Goal: Task Accomplishment & Management: Manage account settings

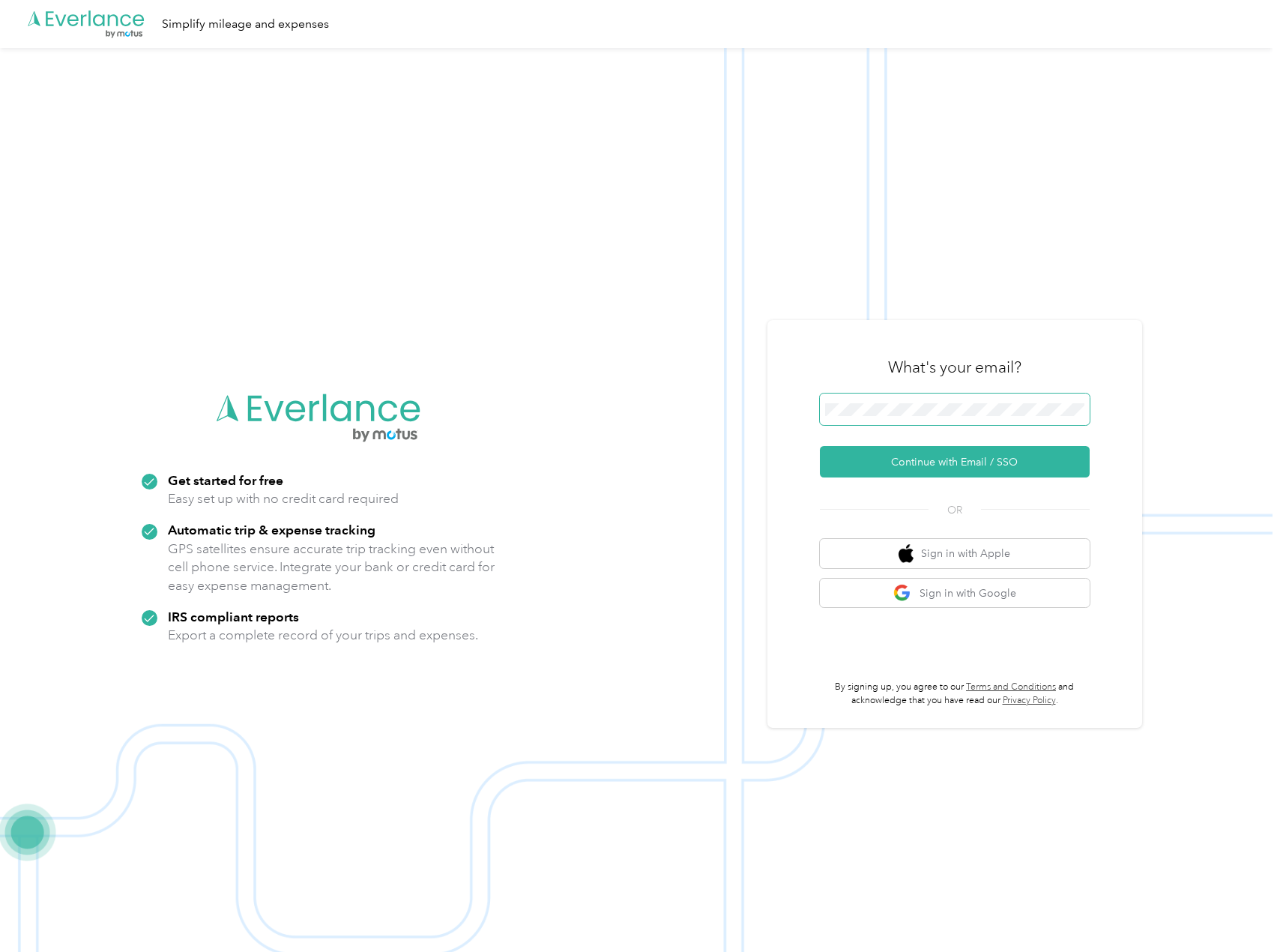
click at [914, 420] on span at bounding box center [955, 409] width 270 height 31
click at [944, 461] on button "Continue with Email / SSO" at bounding box center [955, 462] width 270 height 31
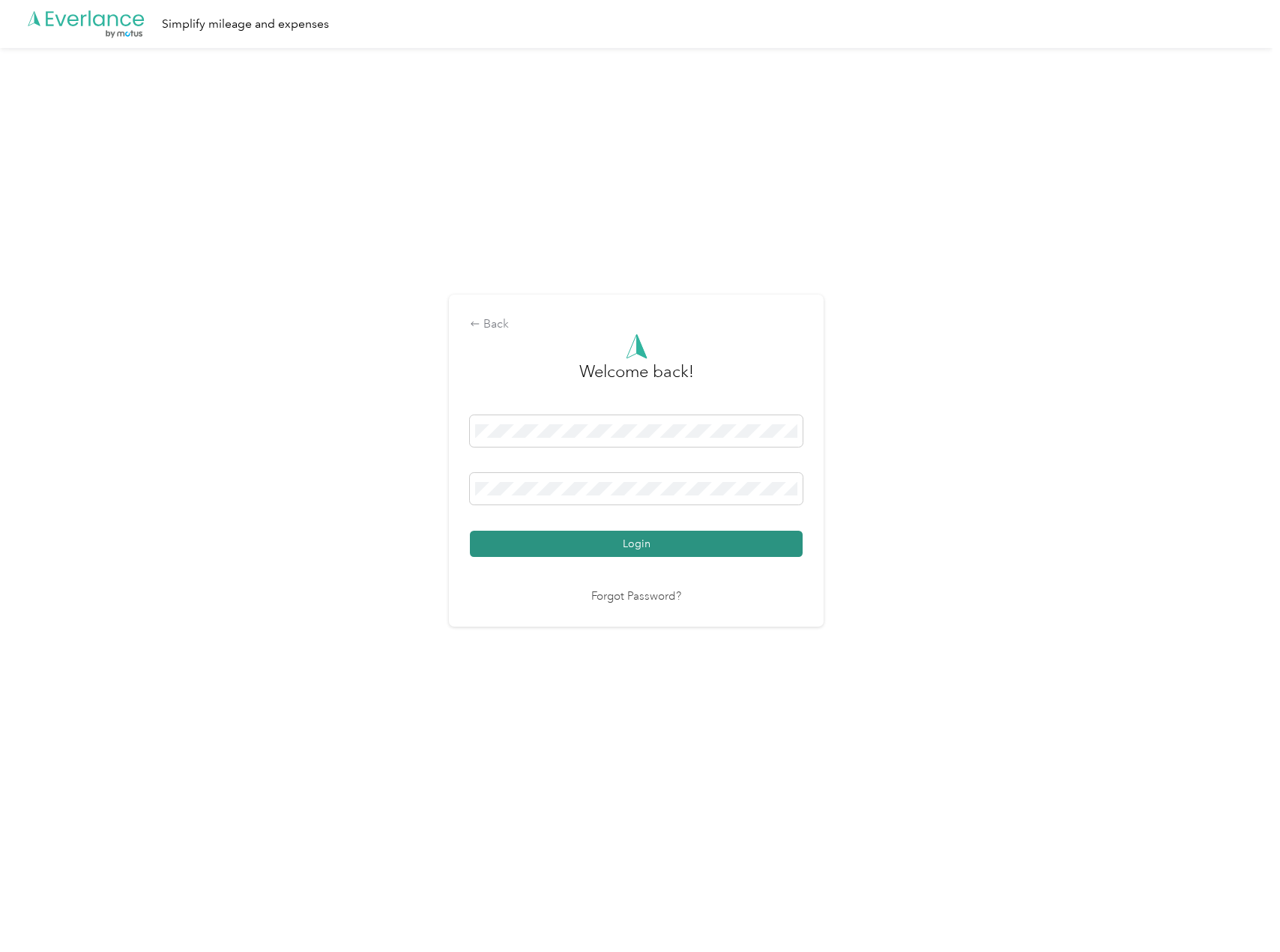
click at [651, 547] on button "Login" at bounding box center [636, 544] width 333 height 27
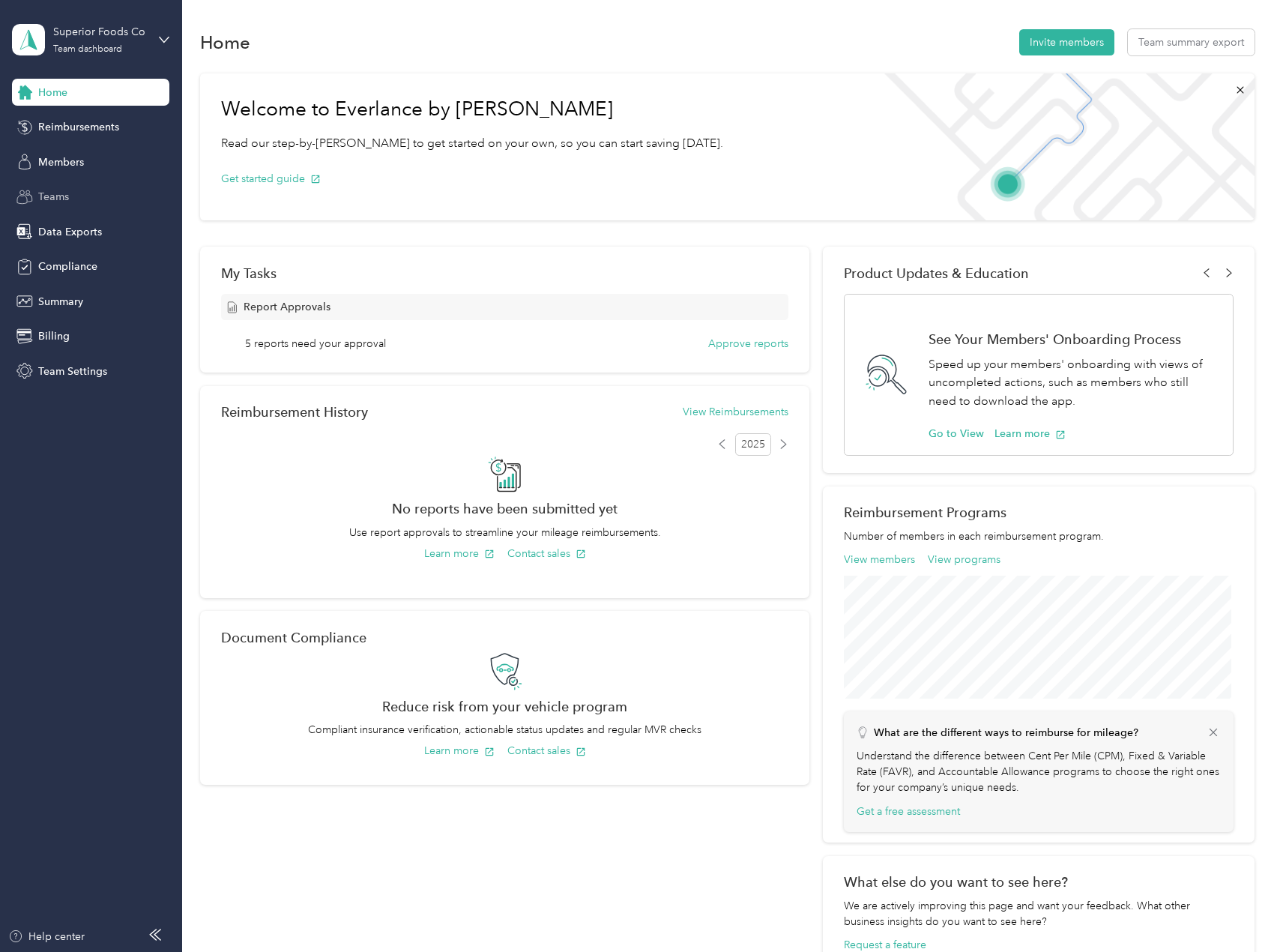
click at [137, 207] on div "Teams" at bounding box center [90, 197] width 157 height 27
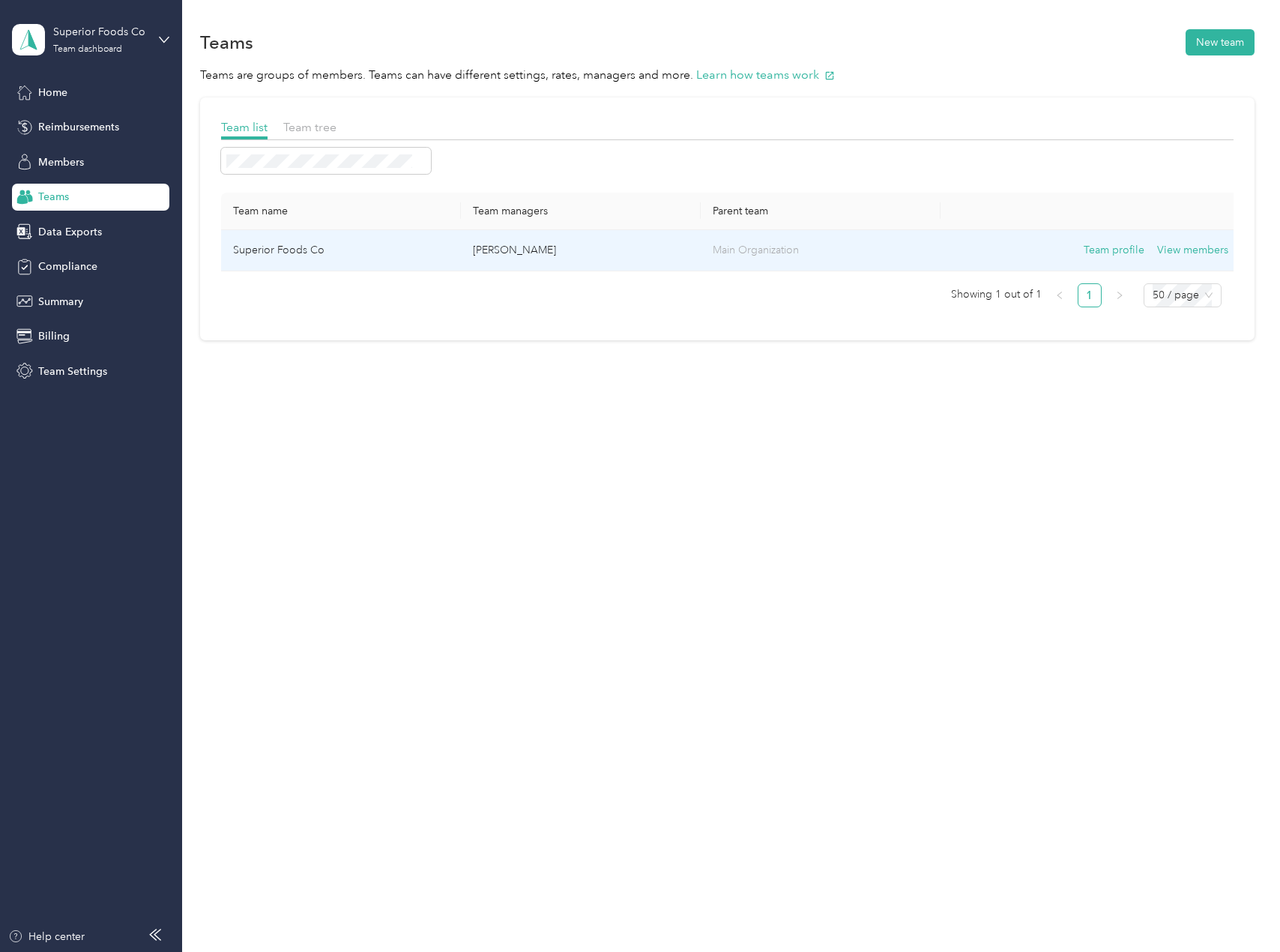
click at [557, 246] on p "[PERSON_NAME]" at bounding box center [581, 250] width 216 height 16
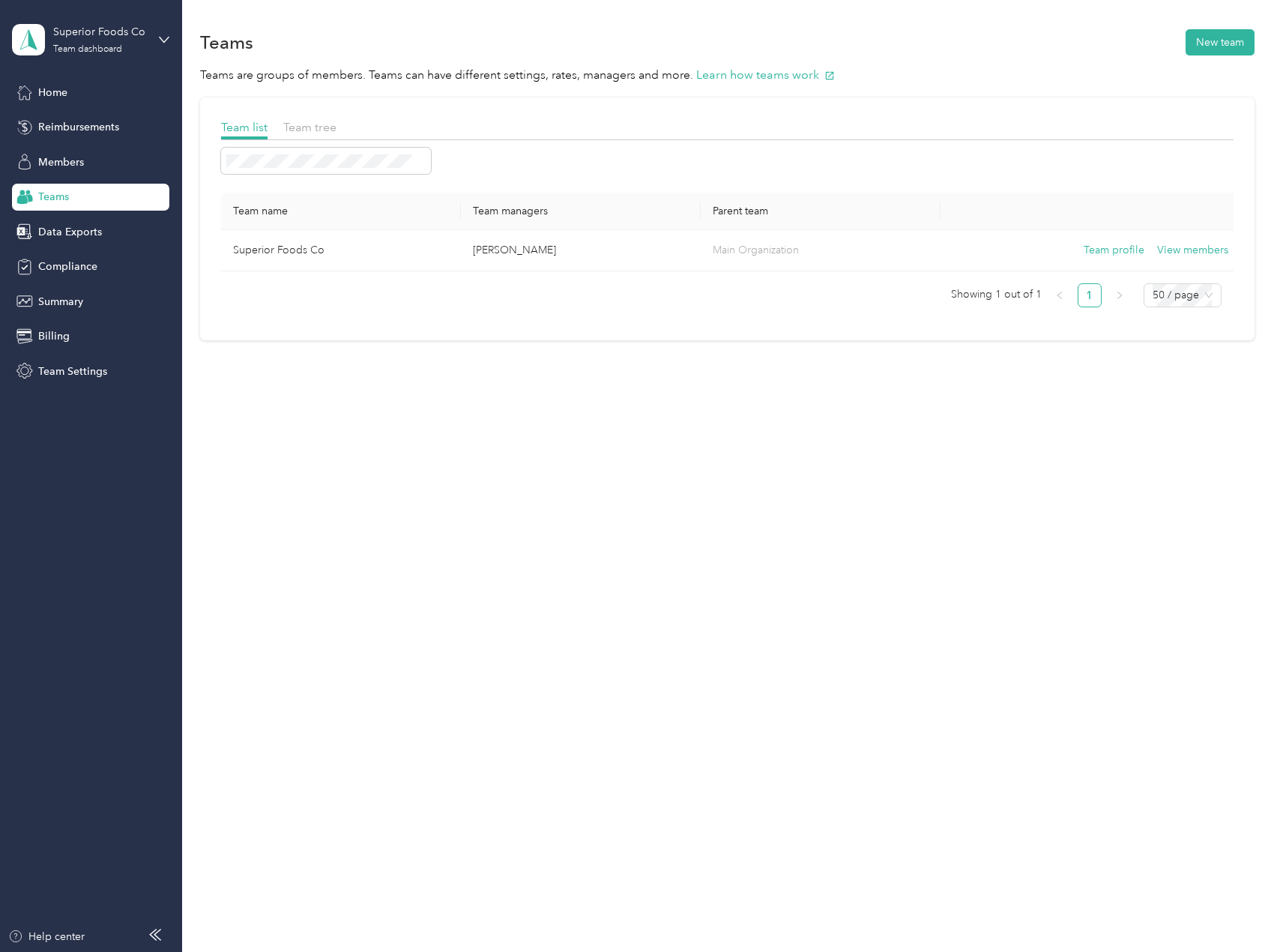
click at [90, 175] on div "Home Reimbursements Members Teams Data Exports Compliance Summary Billing Team …" at bounding box center [90, 232] width 157 height 306
click at [90, 165] on div "Members" at bounding box center [90, 161] width 157 height 27
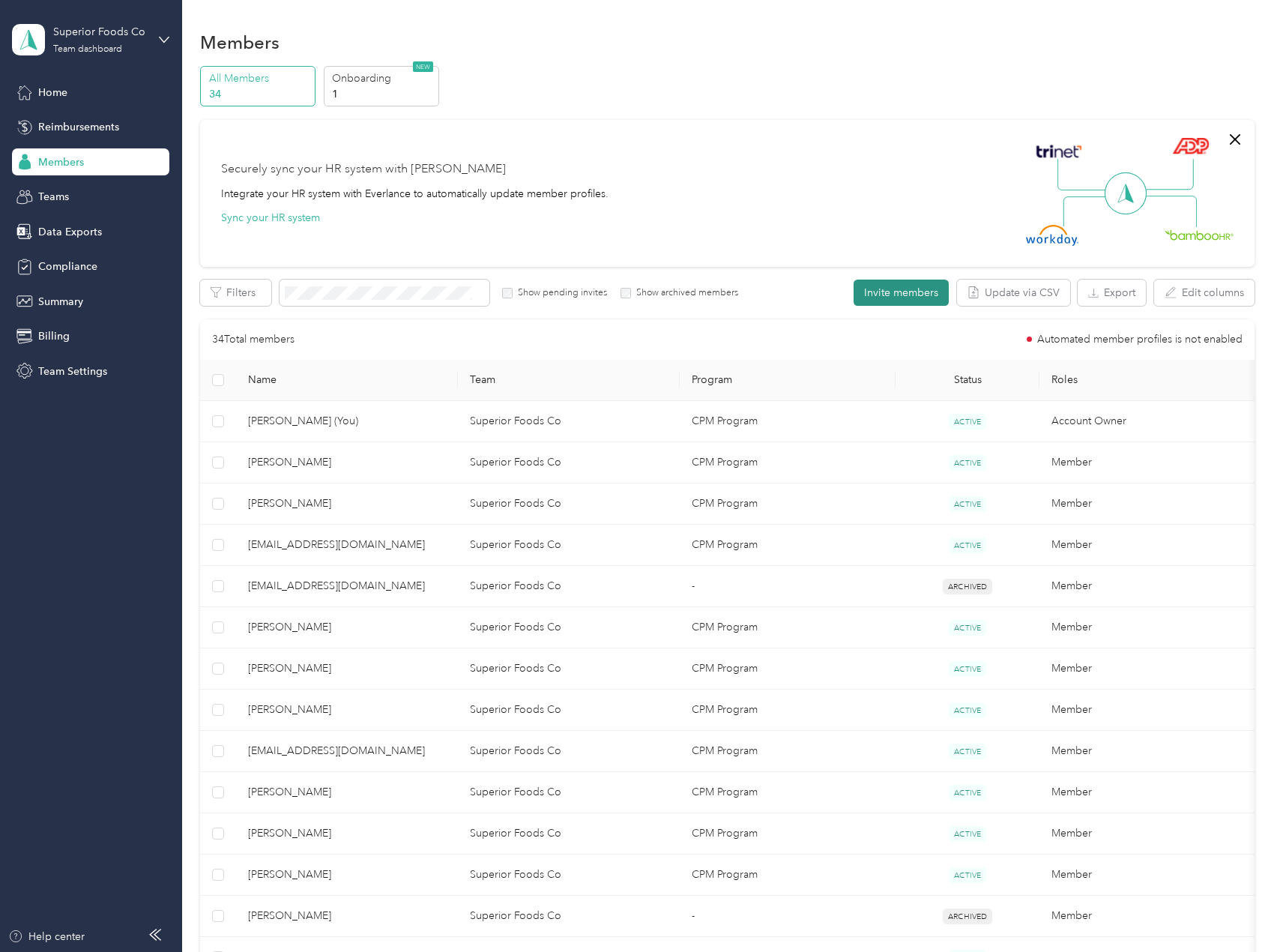
click at [876, 284] on button "Invite members" at bounding box center [901, 293] width 95 height 27
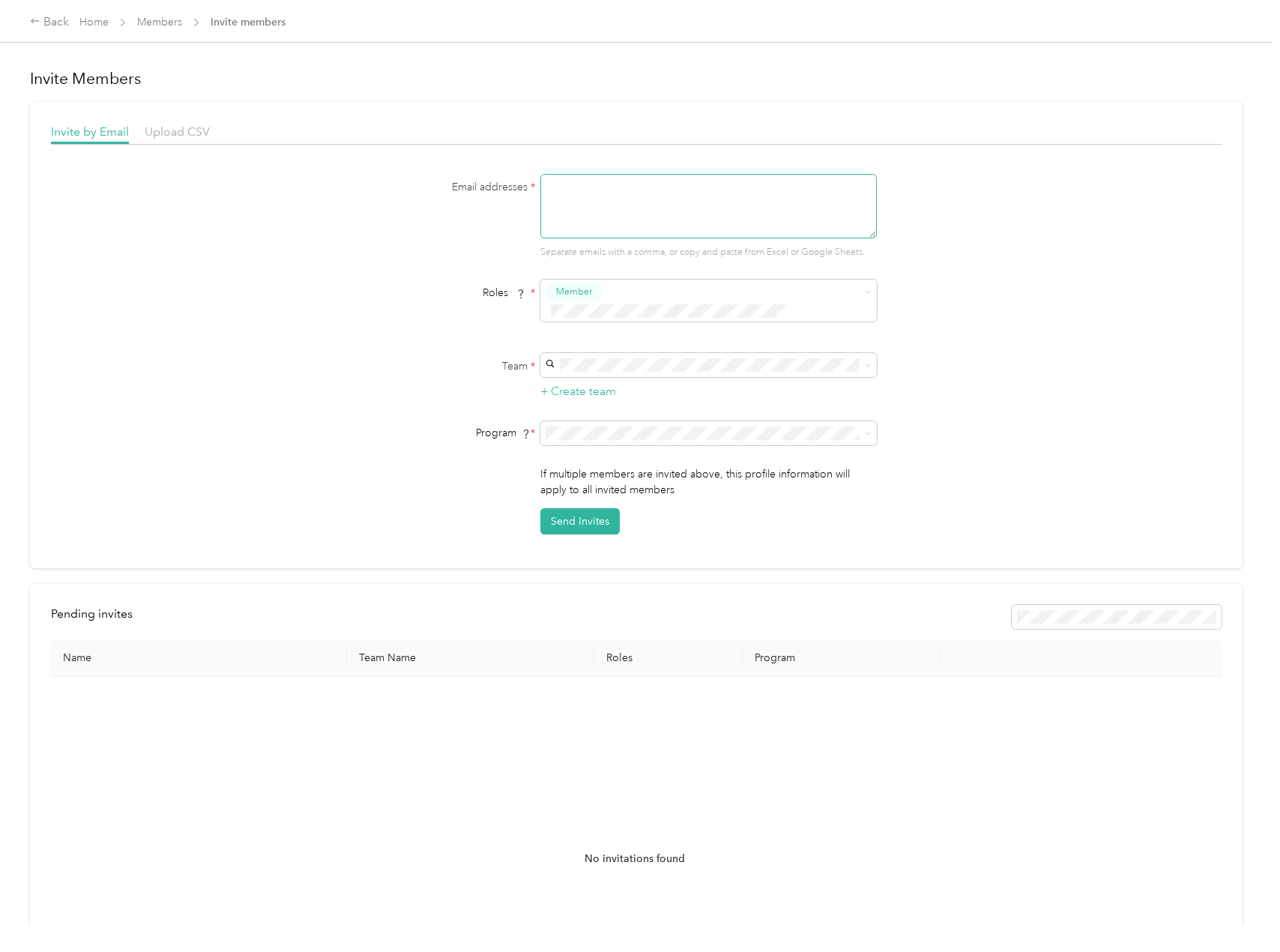
click at [782, 226] on textarea at bounding box center [709, 206] width 337 height 65
type textarea "[EMAIL_ADDRESS][DOMAIN_NAME]"
click at [663, 366] on div "Superior Foods Co (Main organization) [PERSON_NAME]" at bounding box center [706, 381] width 316 height 34
click at [557, 508] on button "Send Invites" at bounding box center [580, 522] width 80 height 27
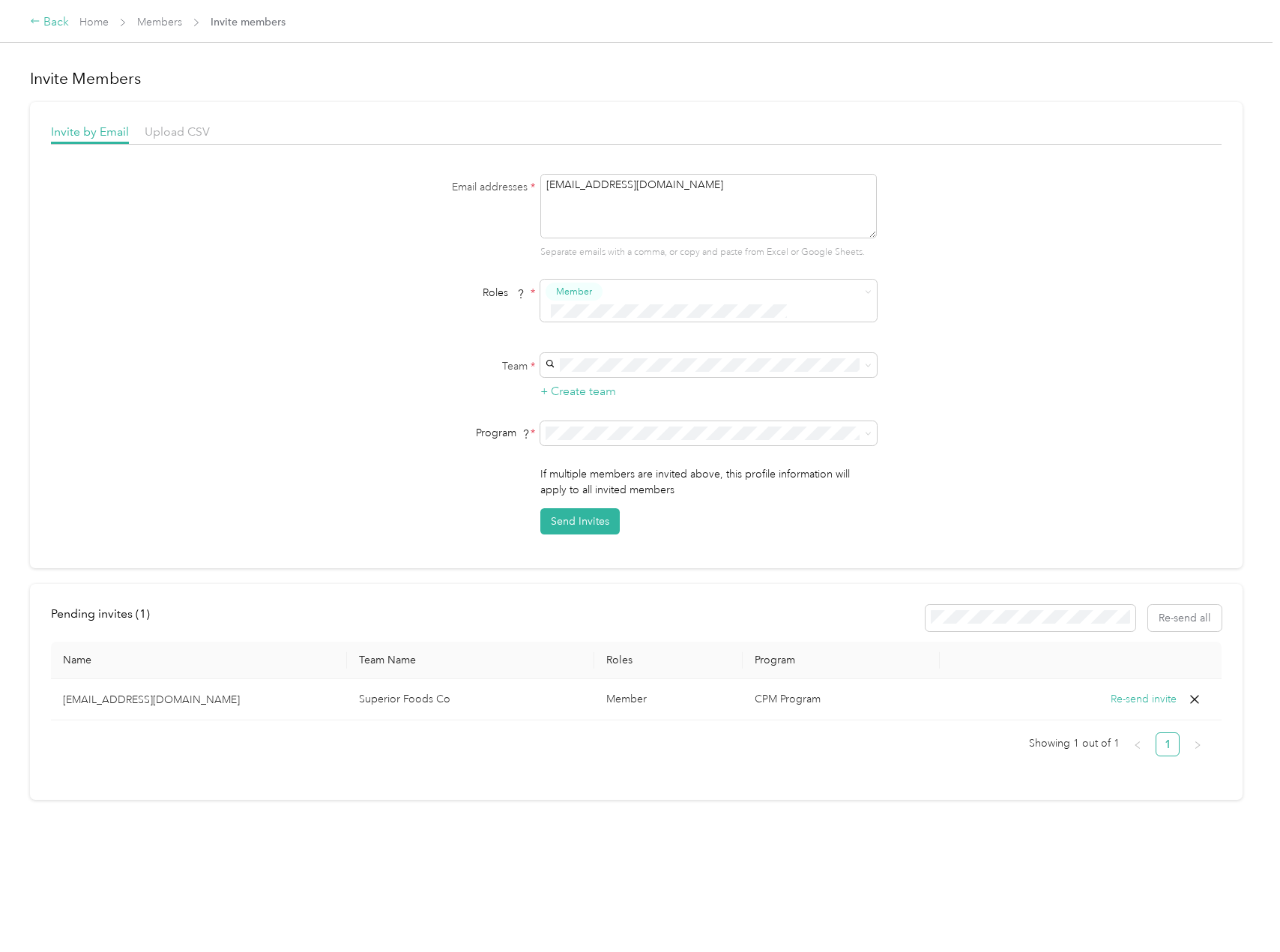
click at [51, 16] on div "Back" at bounding box center [49, 22] width 39 height 18
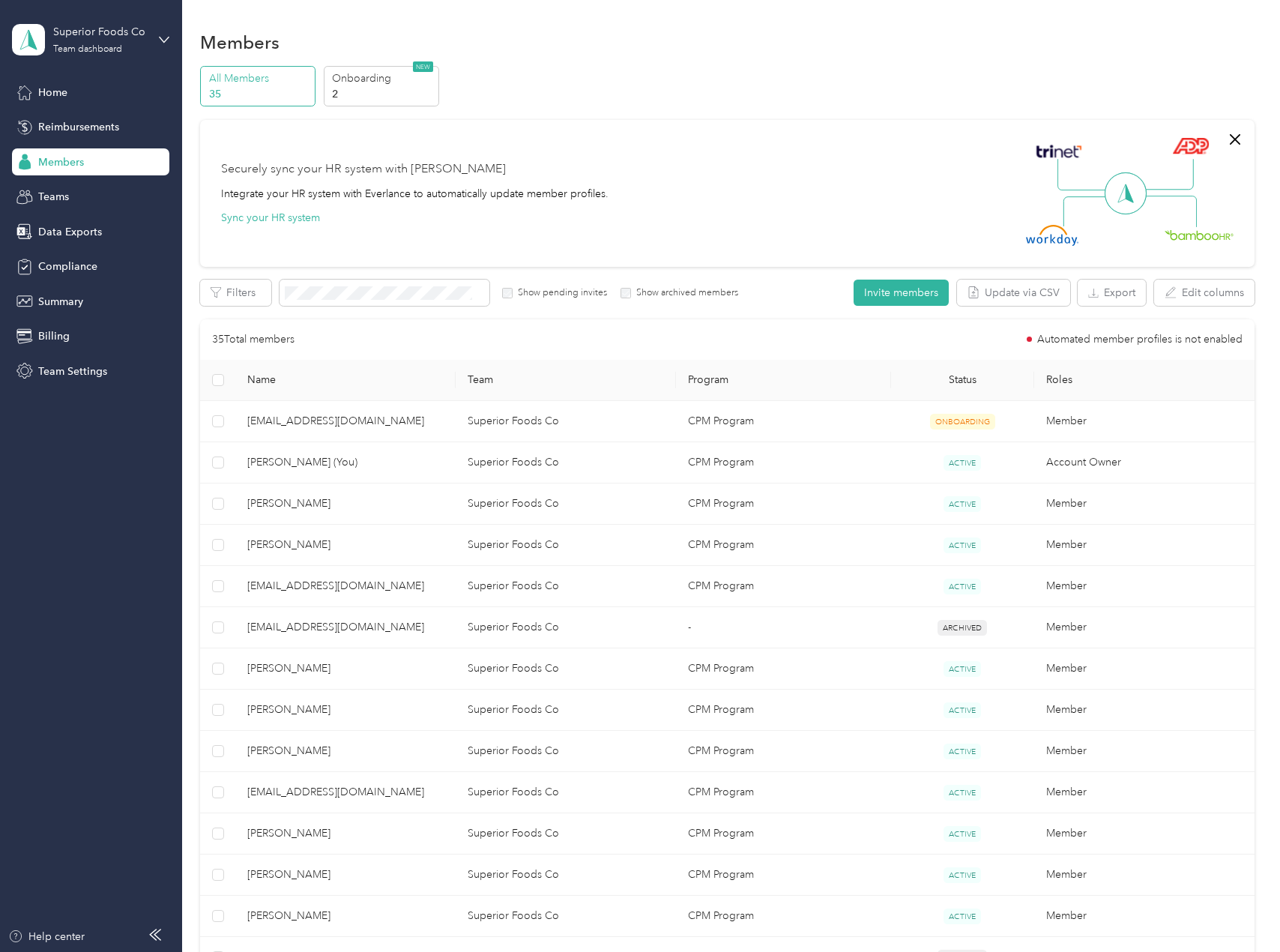
click at [946, 94] on div "All Members 35 Onboarding 2 NEW" at bounding box center [727, 87] width 1054 height 41
click at [530, 81] on div "All Members 35 Onboarding 2 NEW" at bounding box center [727, 87] width 1054 height 41
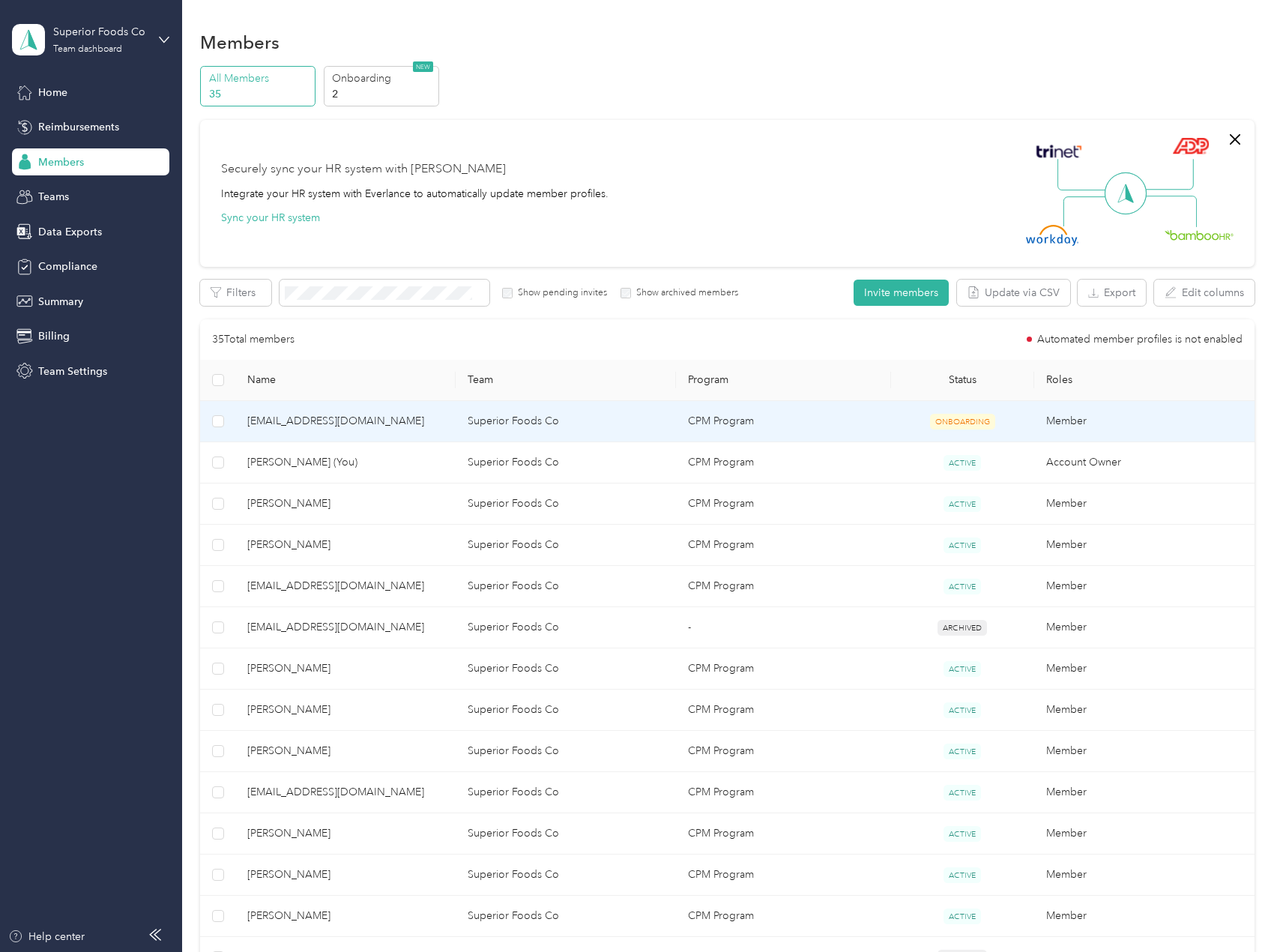
click at [274, 426] on span "[EMAIL_ADDRESS][DOMAIN_NAME]" at bounding box center [345, 421] width 196 height 16
click at [405, 287] on button "Edit program" at bounding box center [386, 293] width 85 height 27
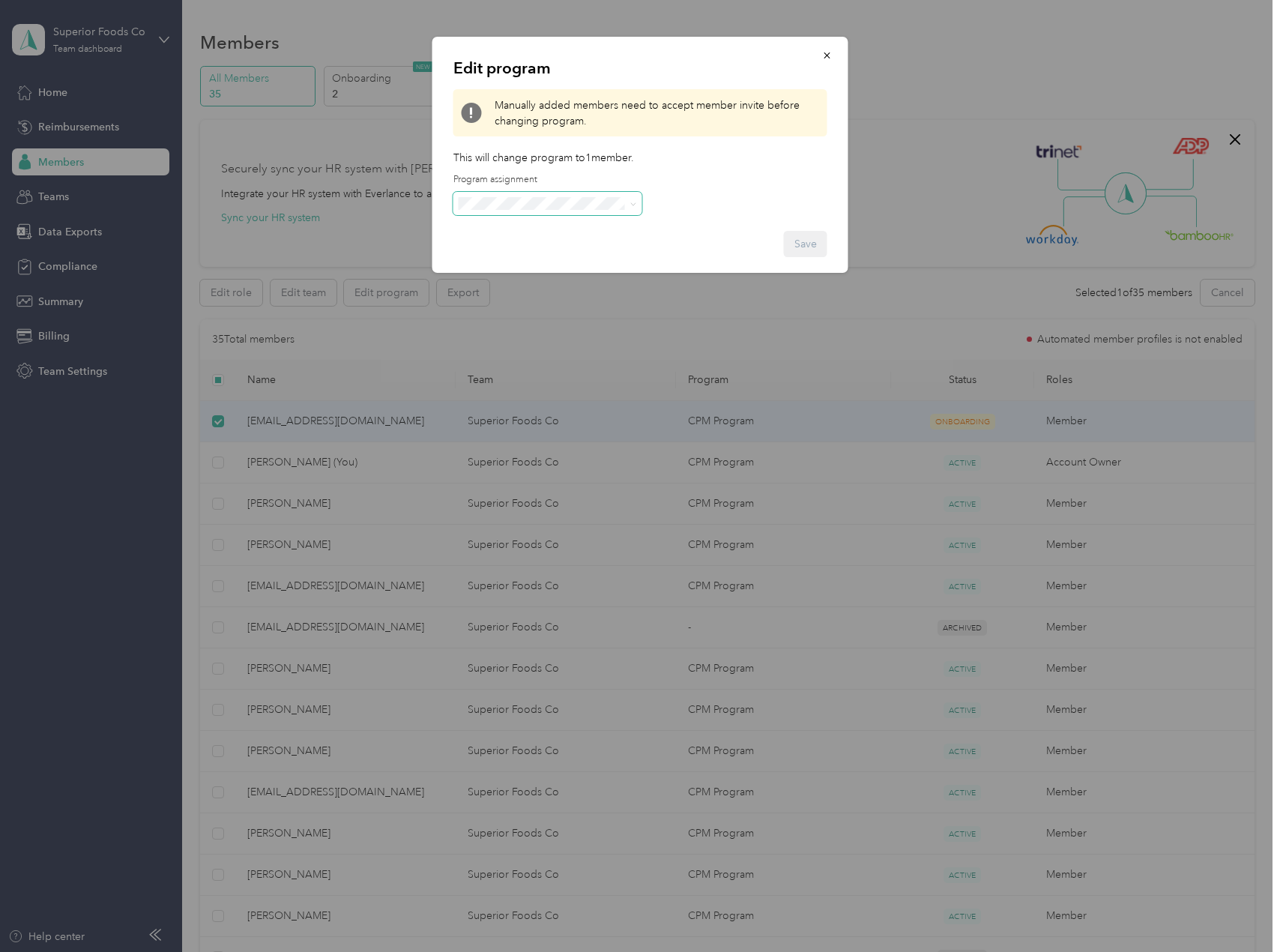
click at [588, 213] on span at bounding box center [548, 203] width 189 height 24
click at [538, 315] on li "No program" at bounding box center [548, 303] width 189 height 27
click at [803, 239] on button "Save" at bounding box center [806, 244] width 44 height 27
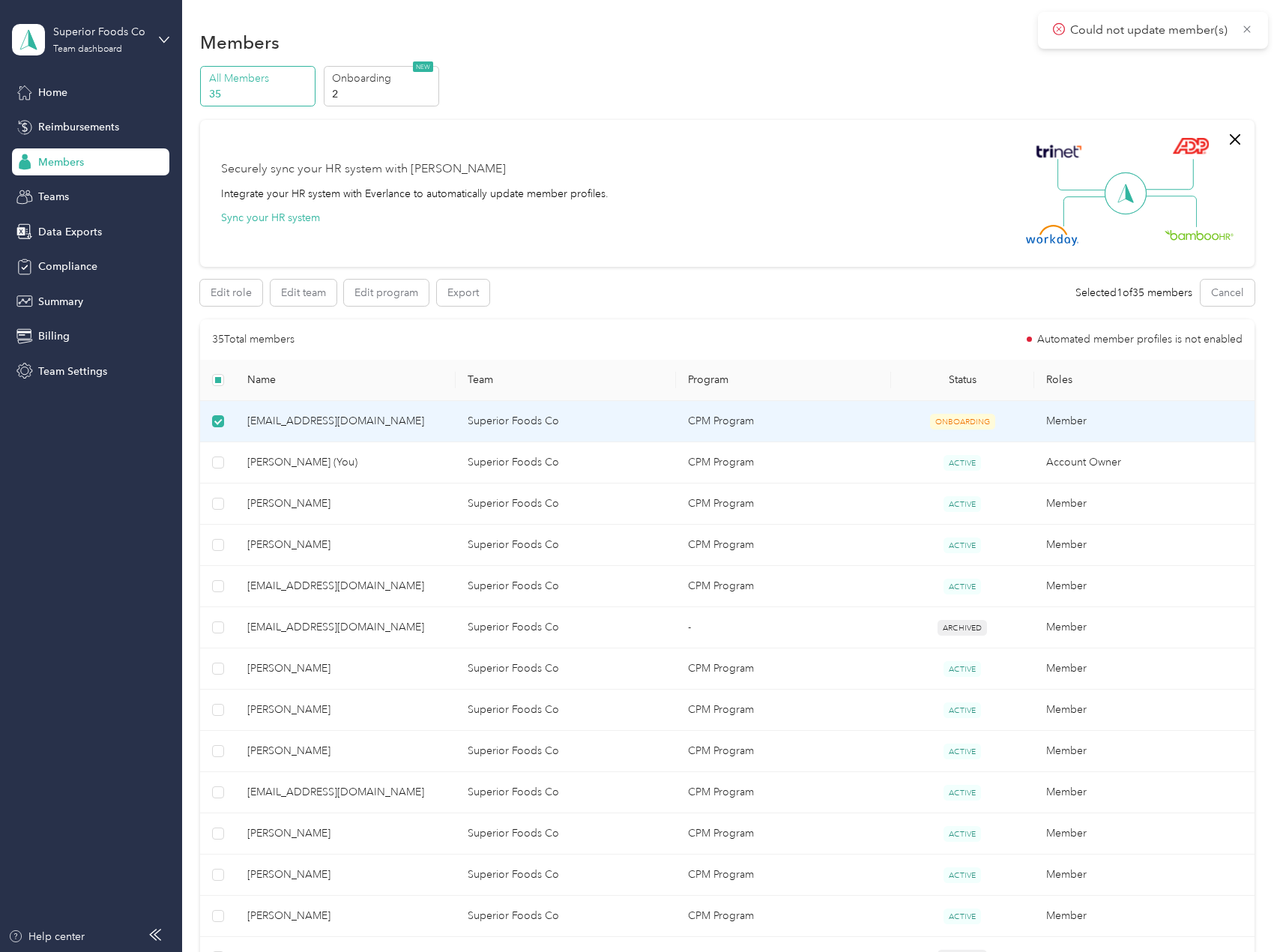
click at [803, 250] on div "Securely sync your HR system with Everlance Integrate your HR system with Everl…" at bounding box center [727, 193] width 1054 height 147
click at [107, 161] on div "Members" at bounding box center [90, 161] width 157 height 27
click at [1243, 29] on icon at bounding box center [1246, 29] width 12 height 13
click at [1235, 282] on button "Cancel" at bounding box center [1227, 293] width 54 height 27
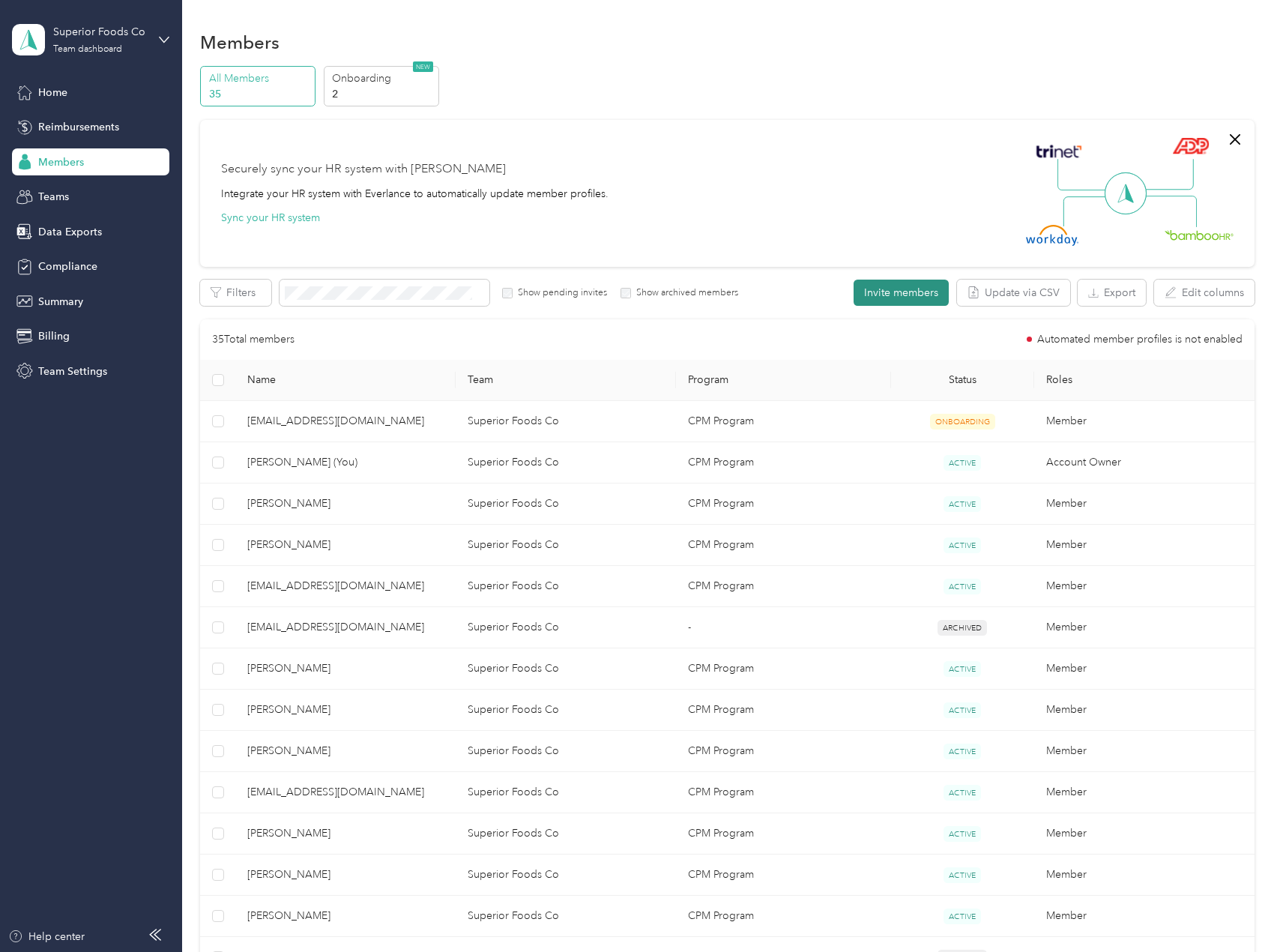
click at [910, 302] on button "Invite members" at bounding box center [901, 293] width 95 height 27
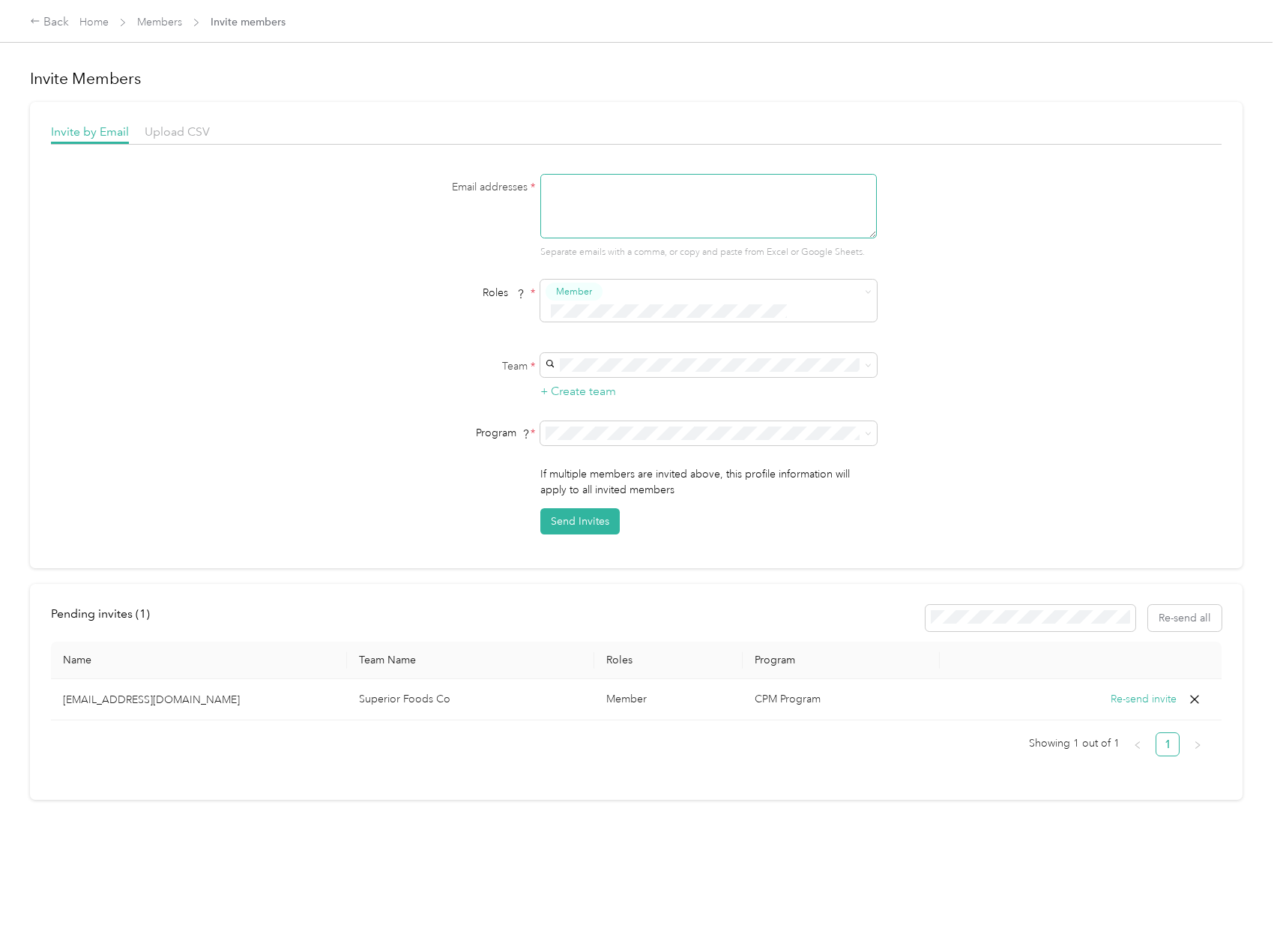
click at [739, 203] on textarea at bounding box center [709, 206] width 337 height 65
type textarea "[EMAIL_ADDRESS][DOMAIN_NAME]"
click at [618, 371] on span "Superior Foods Co (Main organization)" at bounding box center [641, 370] width 185 height 12
click at [594, 508] on button "Send Invites" at bounding box center [580, 522] width 80 height 27
click at [101, 22] on link "Home" at bounding box center [94, 22] width 29 height 12
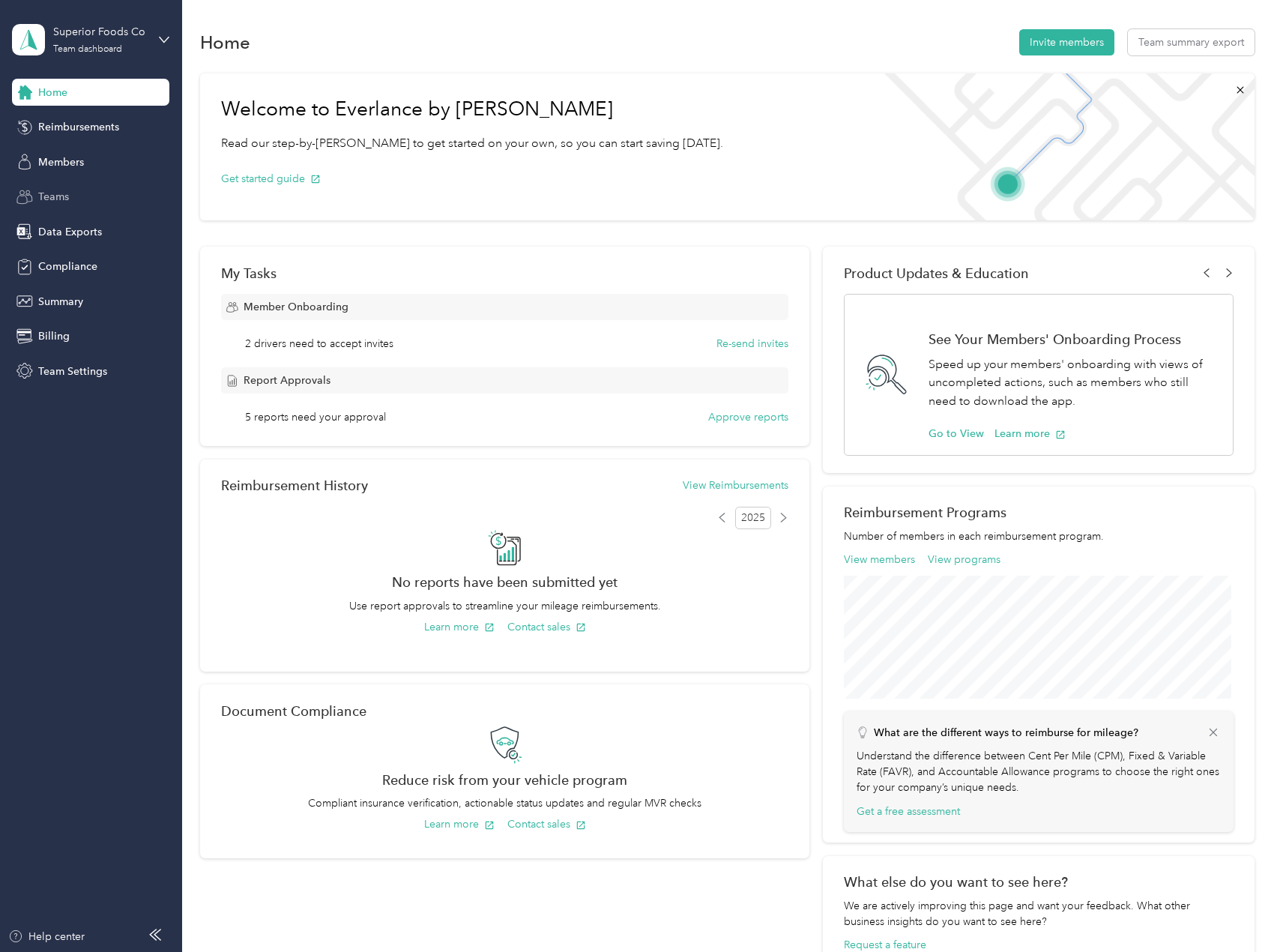
click at [65, 194] on span "Teams" at bounding box center [53, 196] width 30 height 16
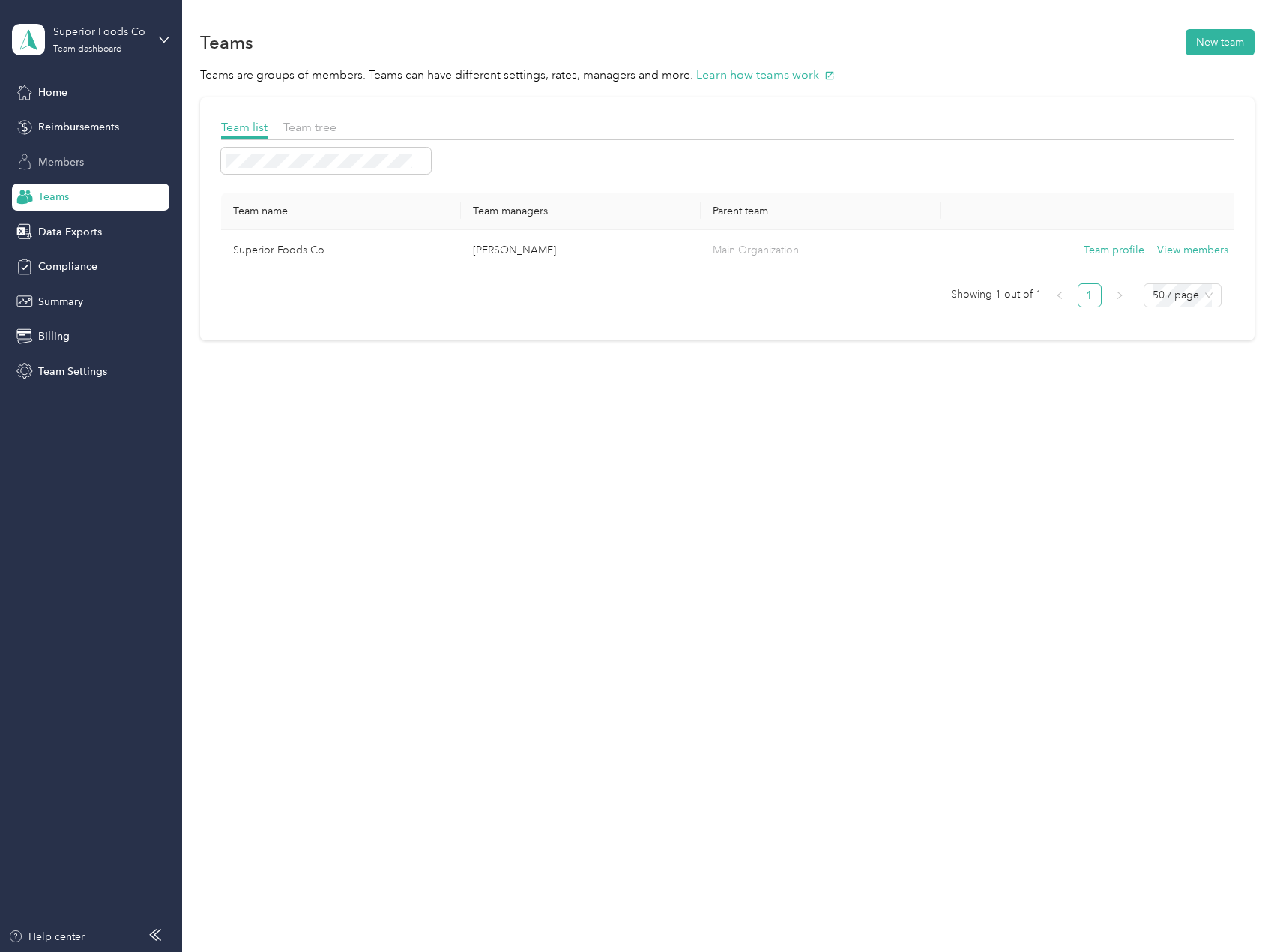
click at [65, 164] on span "Members" at bounding box center [61, 162] width 46 height 16
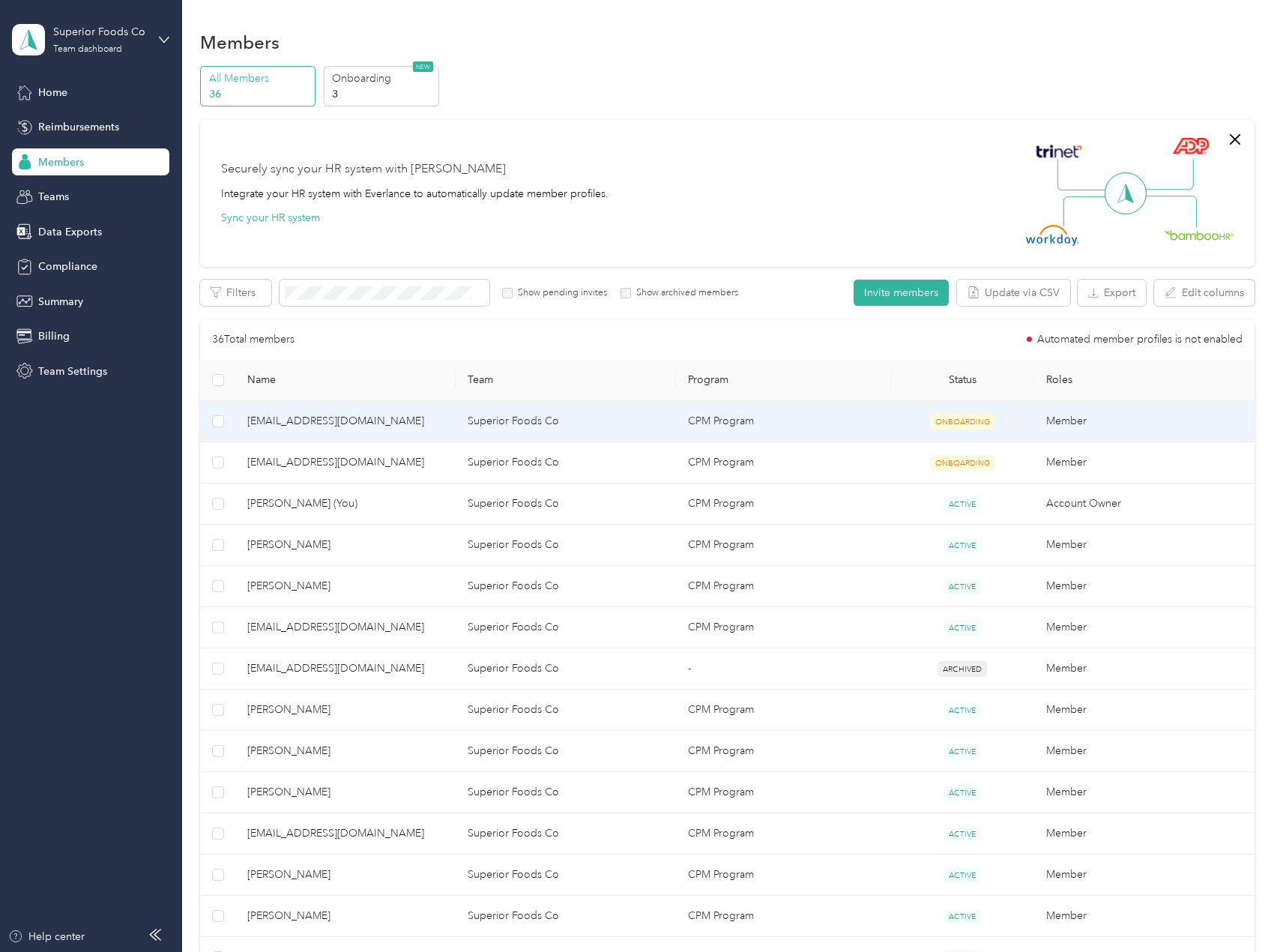
click at [208, 417] on td at bounding box center [217, 421] width 35 height 41
click at [211, 422] on td at bounding box center [217, 421] width 35 height 41
click at [352, 416] on span "[EMAIL_ADDRESS][DOMAIN_NAME]" at bounding box center [345, 421] width 196 height 16
click at [228, 294] on button "Edit role" at bounding box center [232, 293] width 62 height 27
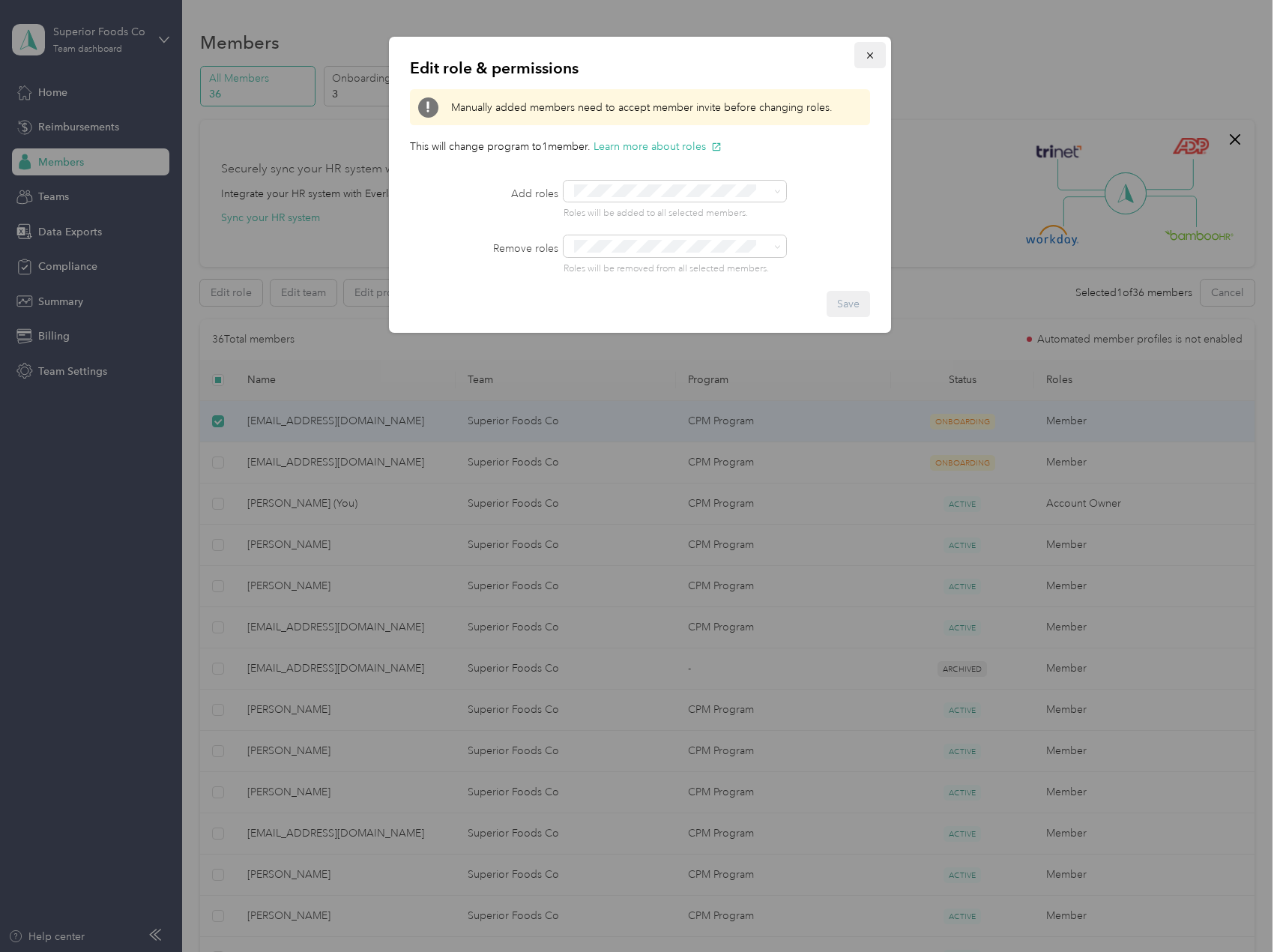
click at [870, 58] on icon "button" at bounding box center [870, 55] width 10 height 10
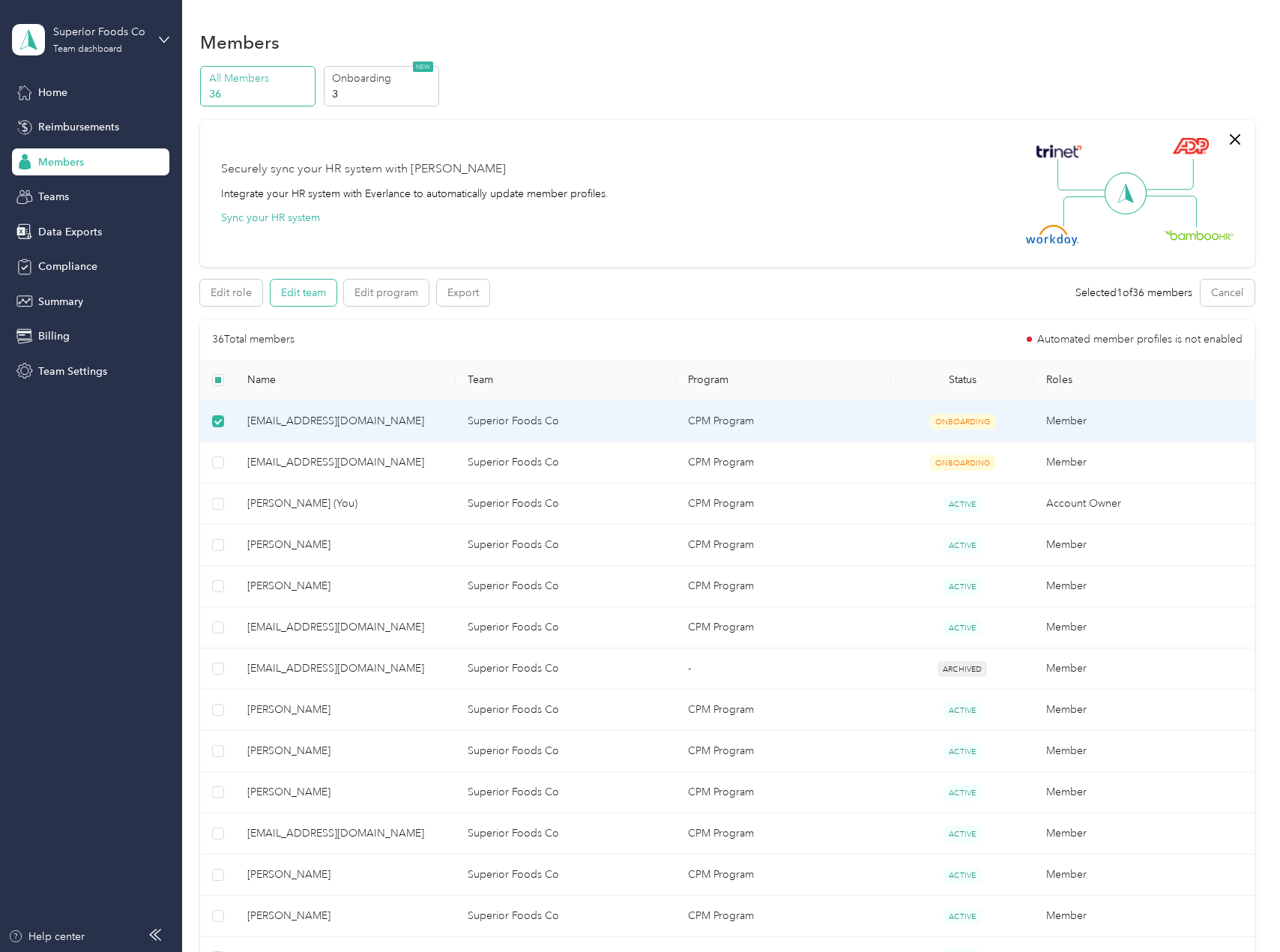
click at [328, 294] on button "Edit team" at bounding box center [303, 293] width 66 height 27
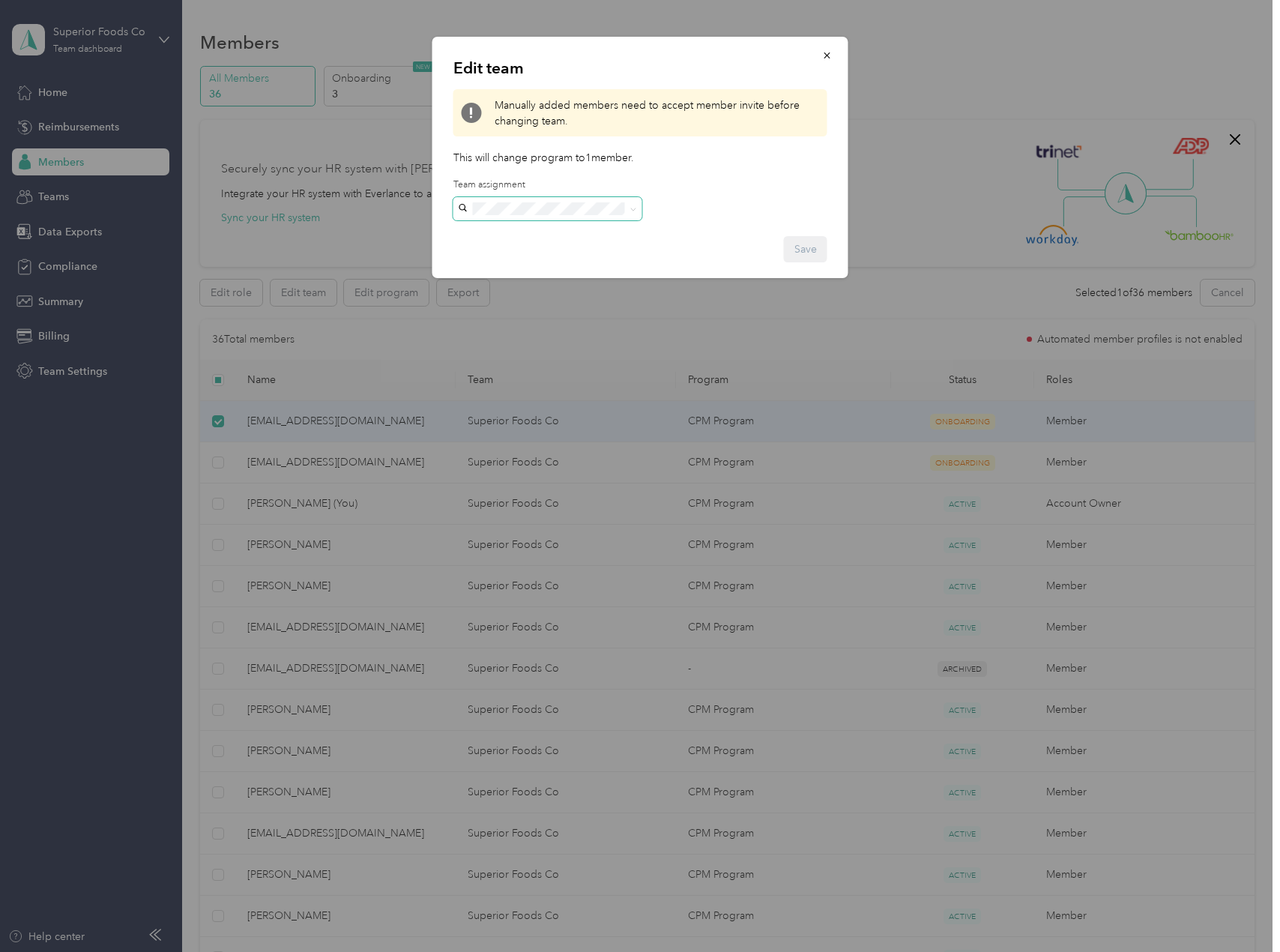
click at [613, 217] on span at bounding box center [548, 209] width 189 height 24
click at [709, 147] on div "Edit team Manually added members need to accept member invite before changing t…" at bounding box center [641, 157] width 416 height 242
click at [826, 64] on button "button" at bounding box center [827, 55] width 31 height 27
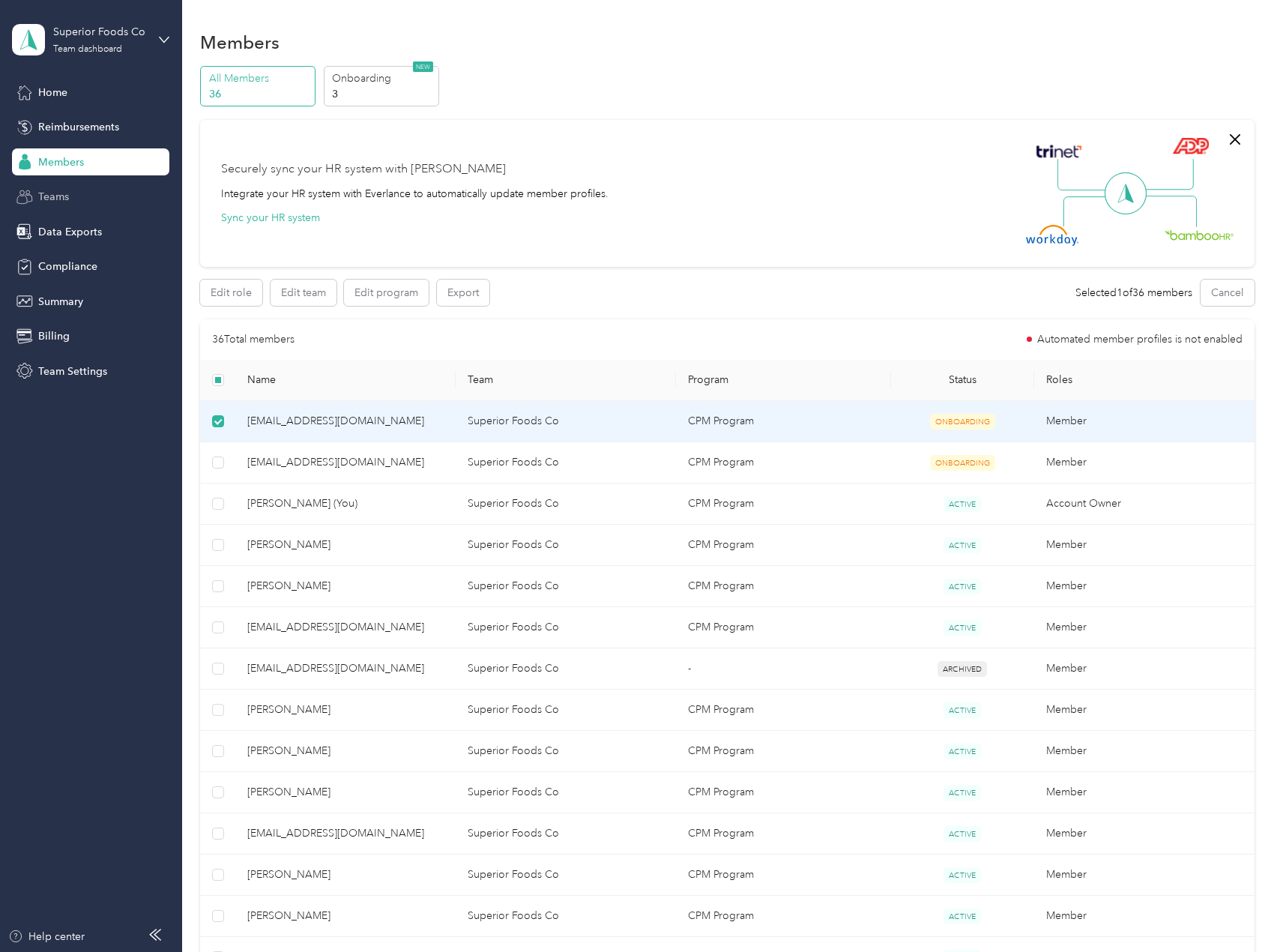
click at [58, 195] on span "Teams" at bounding box center [53, 196] width 30 height 16
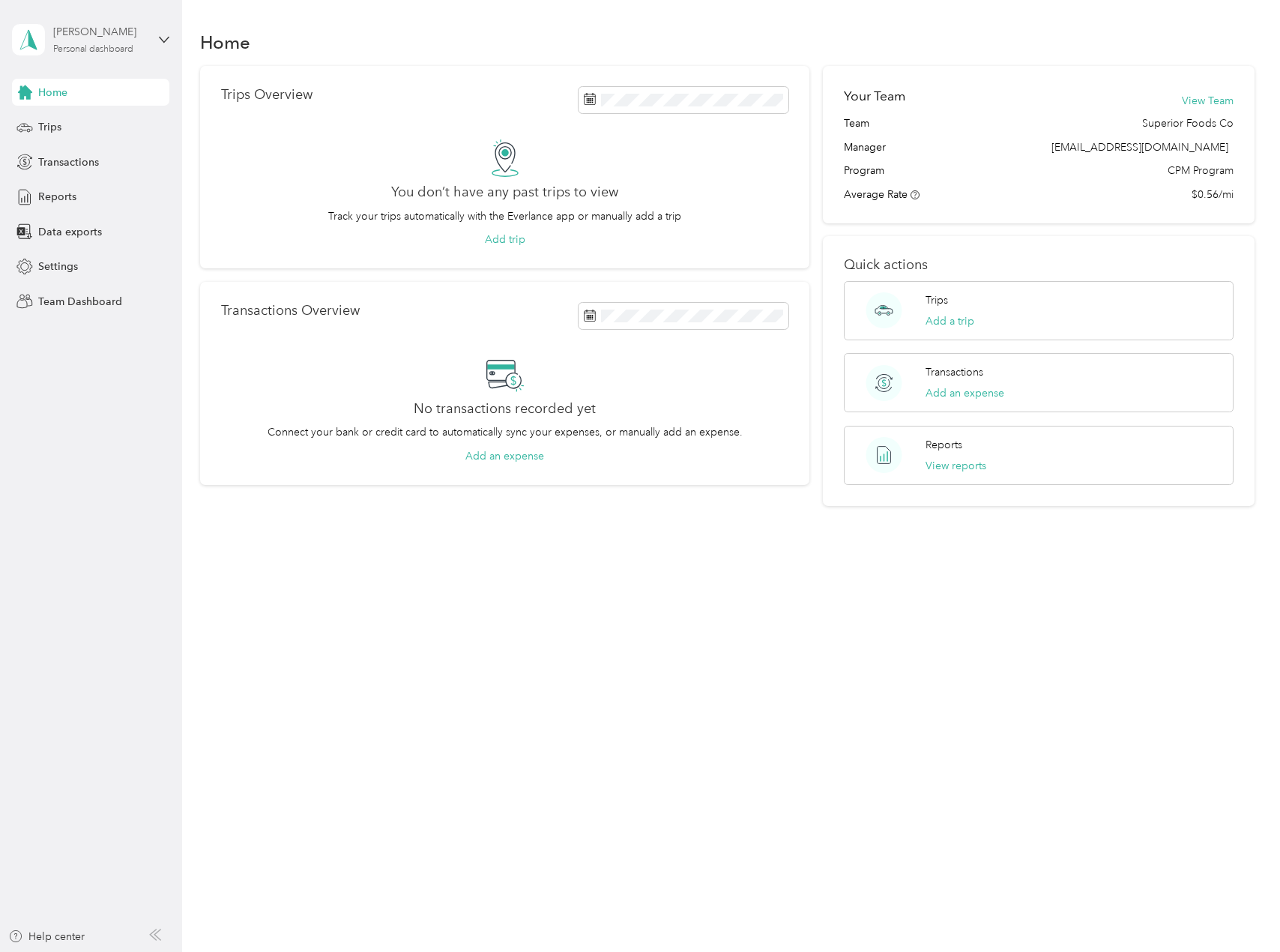
click at [91, 41] on div "[PERSON_NAME] Personal dashboard" at bounding box center [100, 39] width 94 height 30
click at [91, 129] on div "Team dashboard Personal dashboard Log out" at bounding box center [171, 156] width 295 height 94
click at [91, 59] on div "[PERSON_NAME] Personal dashboard" at bounding box center [90, 39] width 157 height 52
click at [91, 117] on div "Team dashboard" at bounding box center [65, 123] width 80 height 16
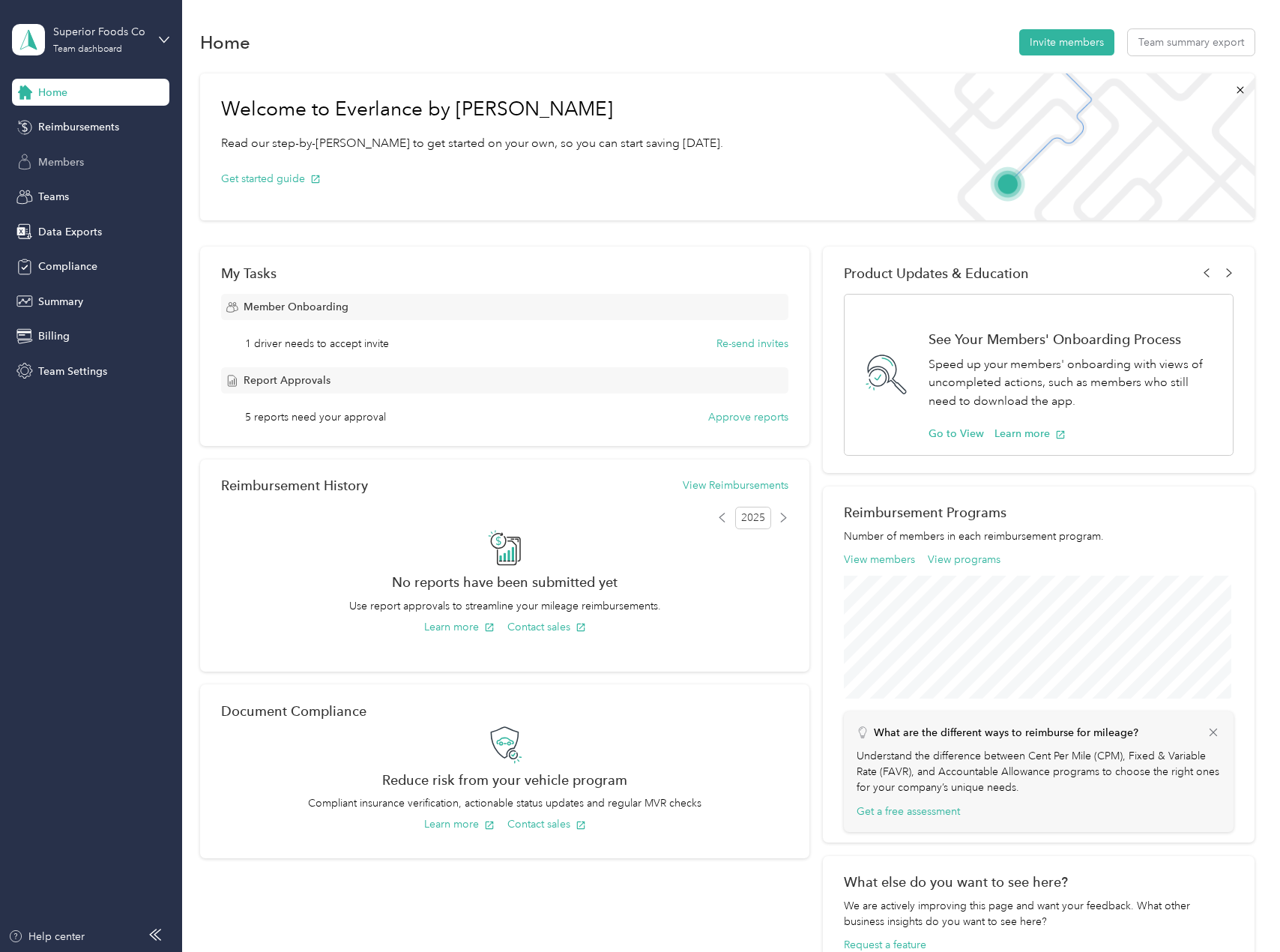
click at [105, 157] on div "Members" at bounding box center [90, 161] width 157 height 27
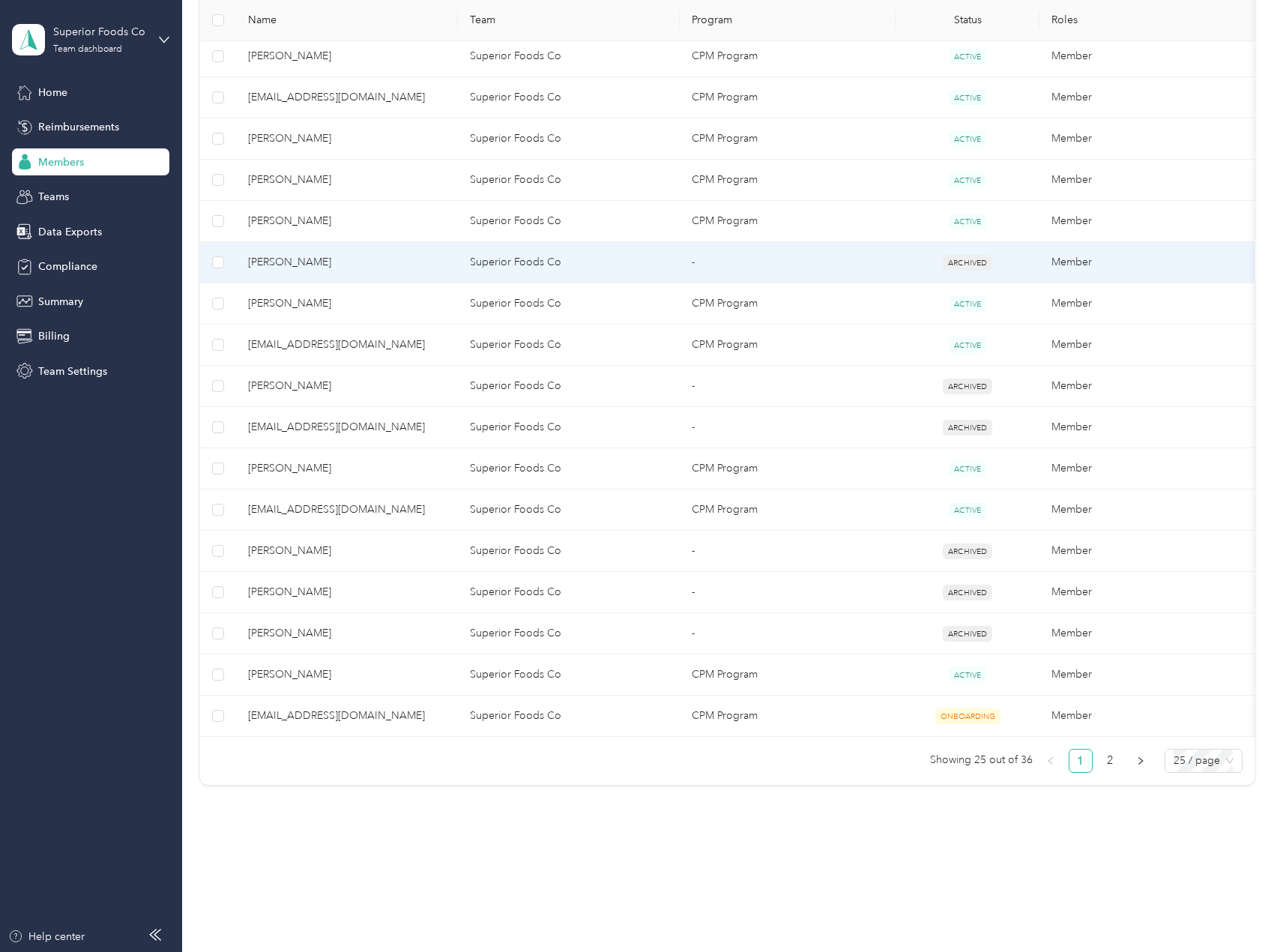
scroll to position [695, 0]
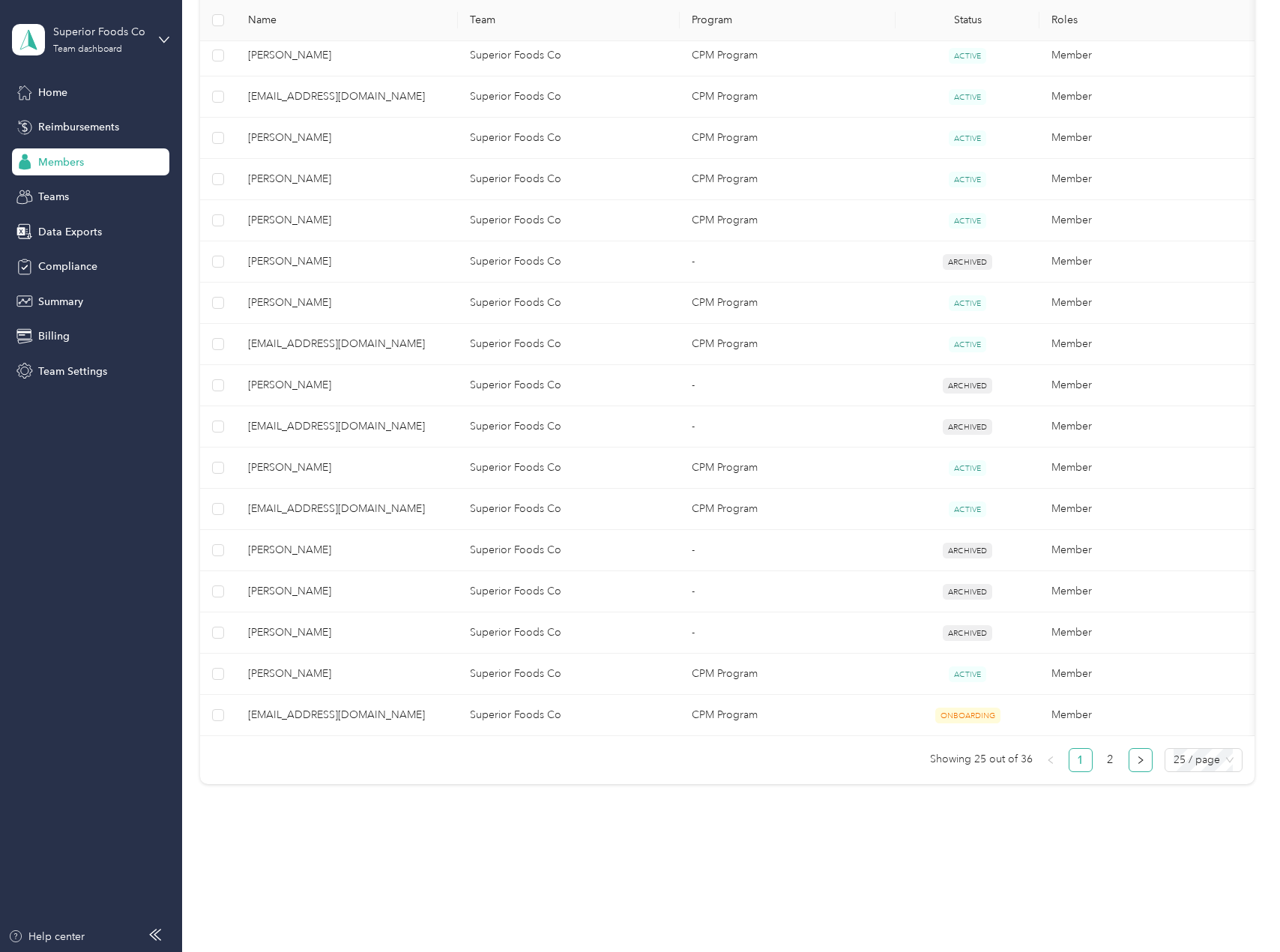
click at [1137, 765] on icon "right" at bounding box center [1141, 760] width 9 height 9
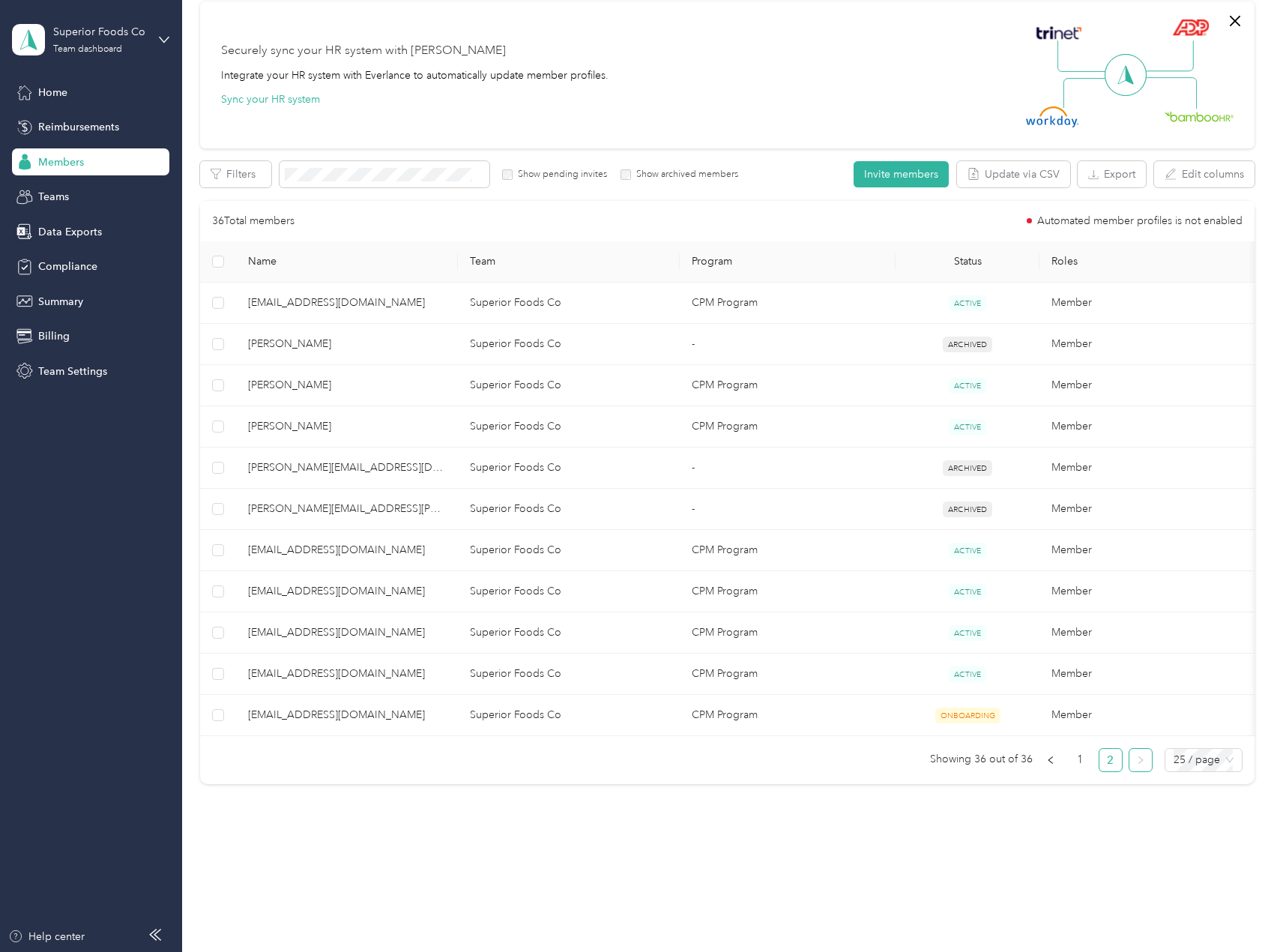
scroll to position [129, 0]
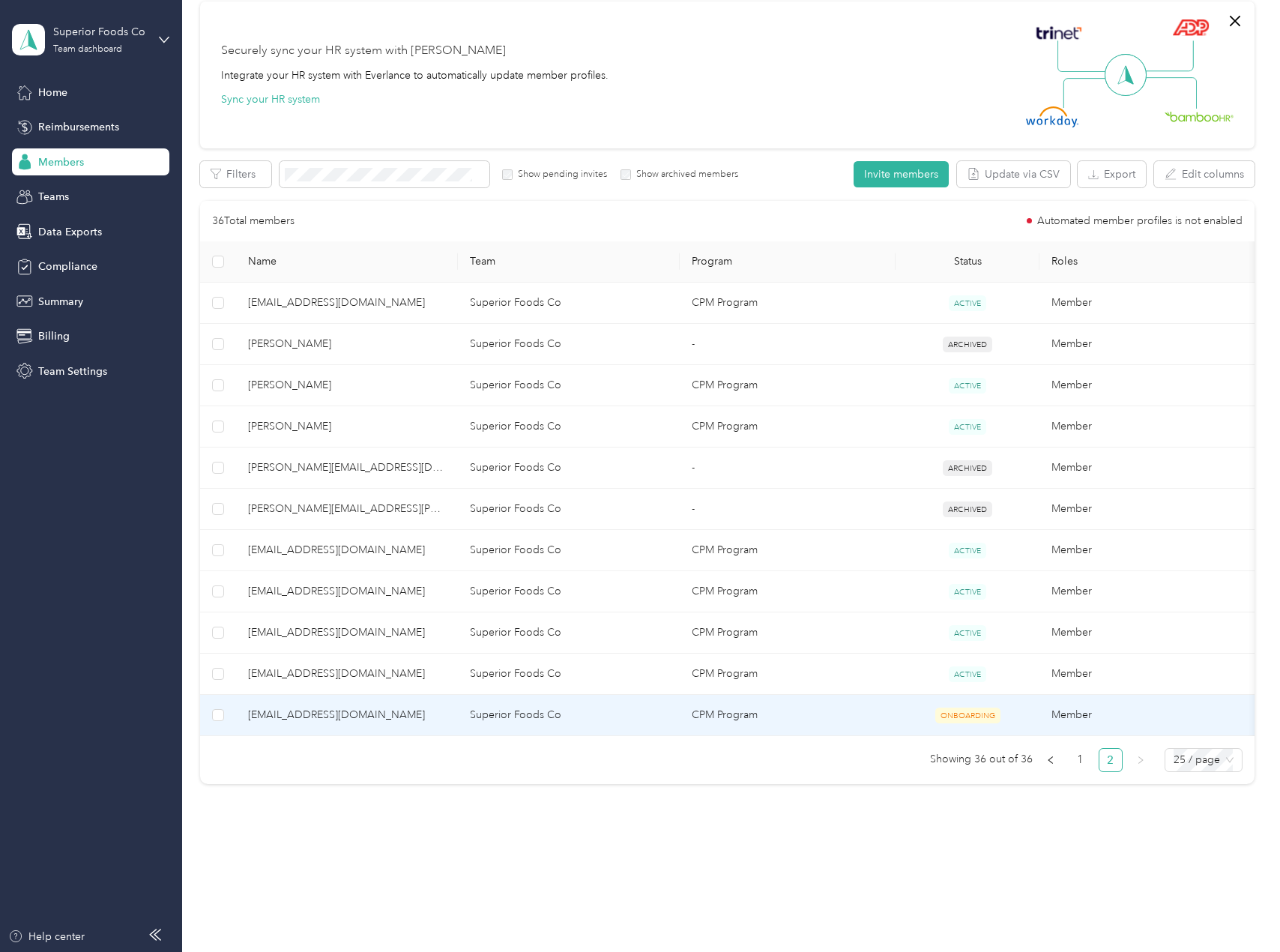
click at [493, 707] on td "Superior Foods Co" at bounding box center [568, 715] width 222 height 41
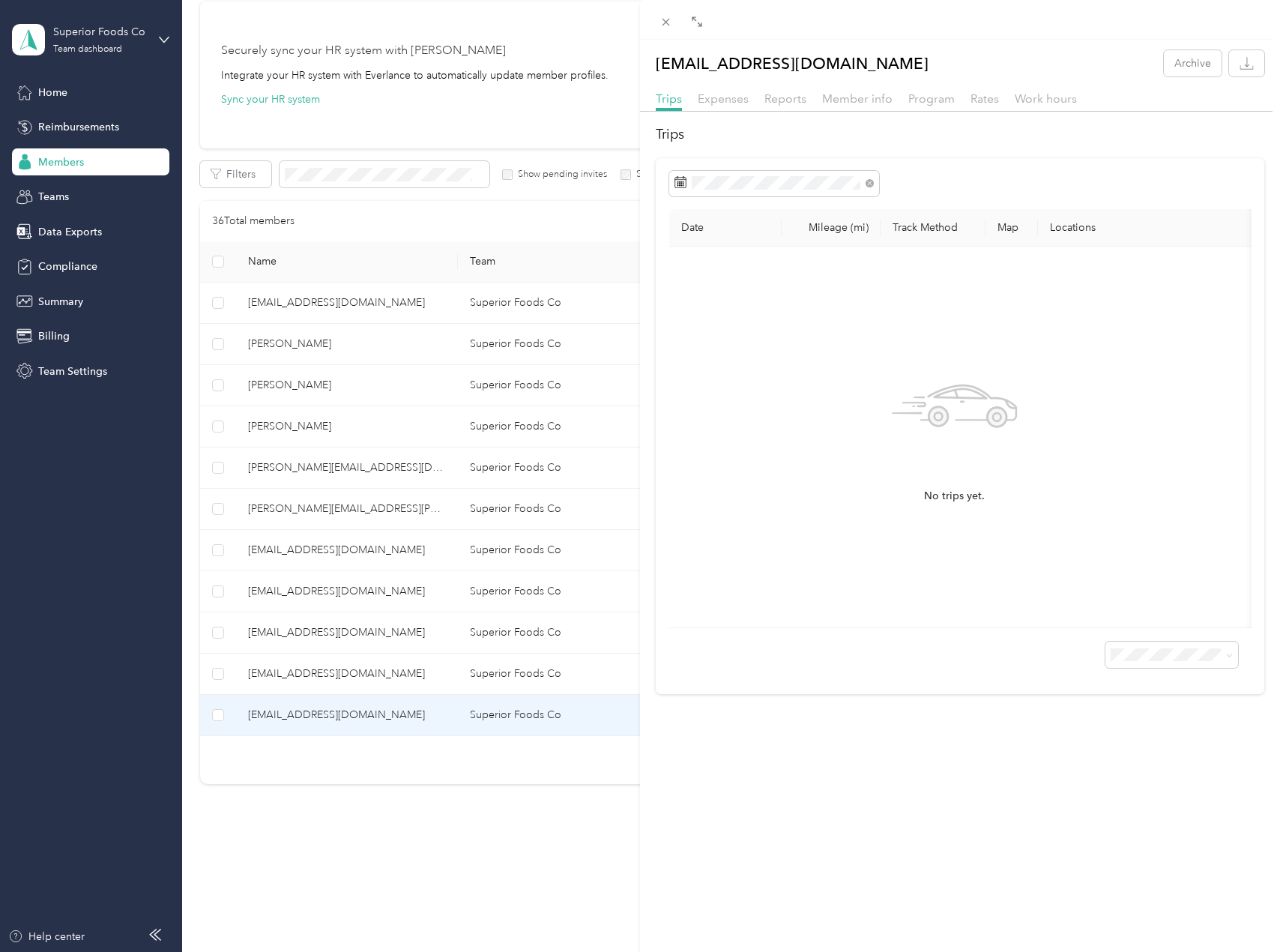
click at [338, 779] on div "lklusczinski@superiorfoods.co Archive Trips Expenses Reports Member info Progra…" at bounding box center [640, 476] width 1280 height 952
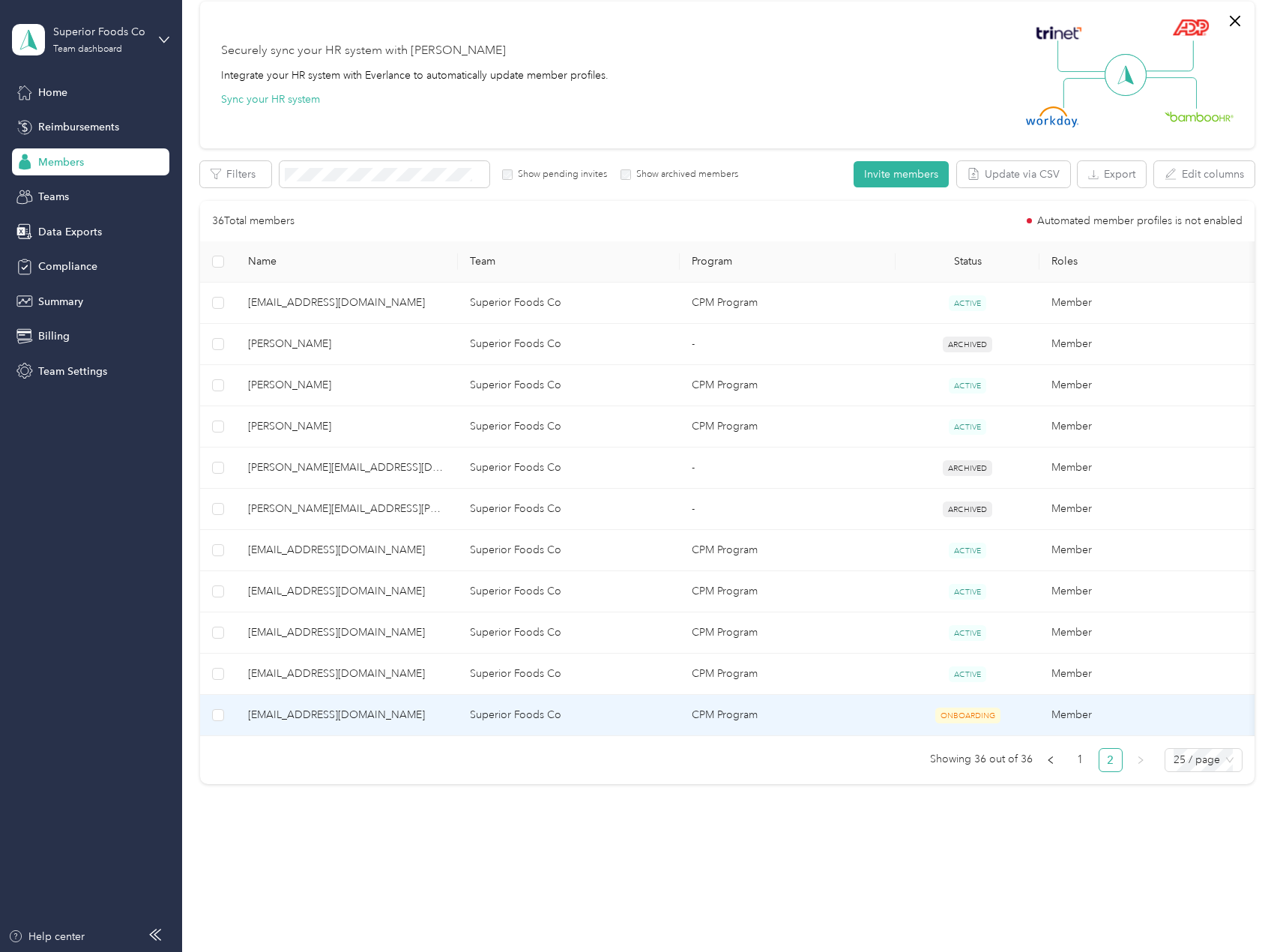
click at [211, 704] on td at bounding box center [217, 715] width 35 height 41
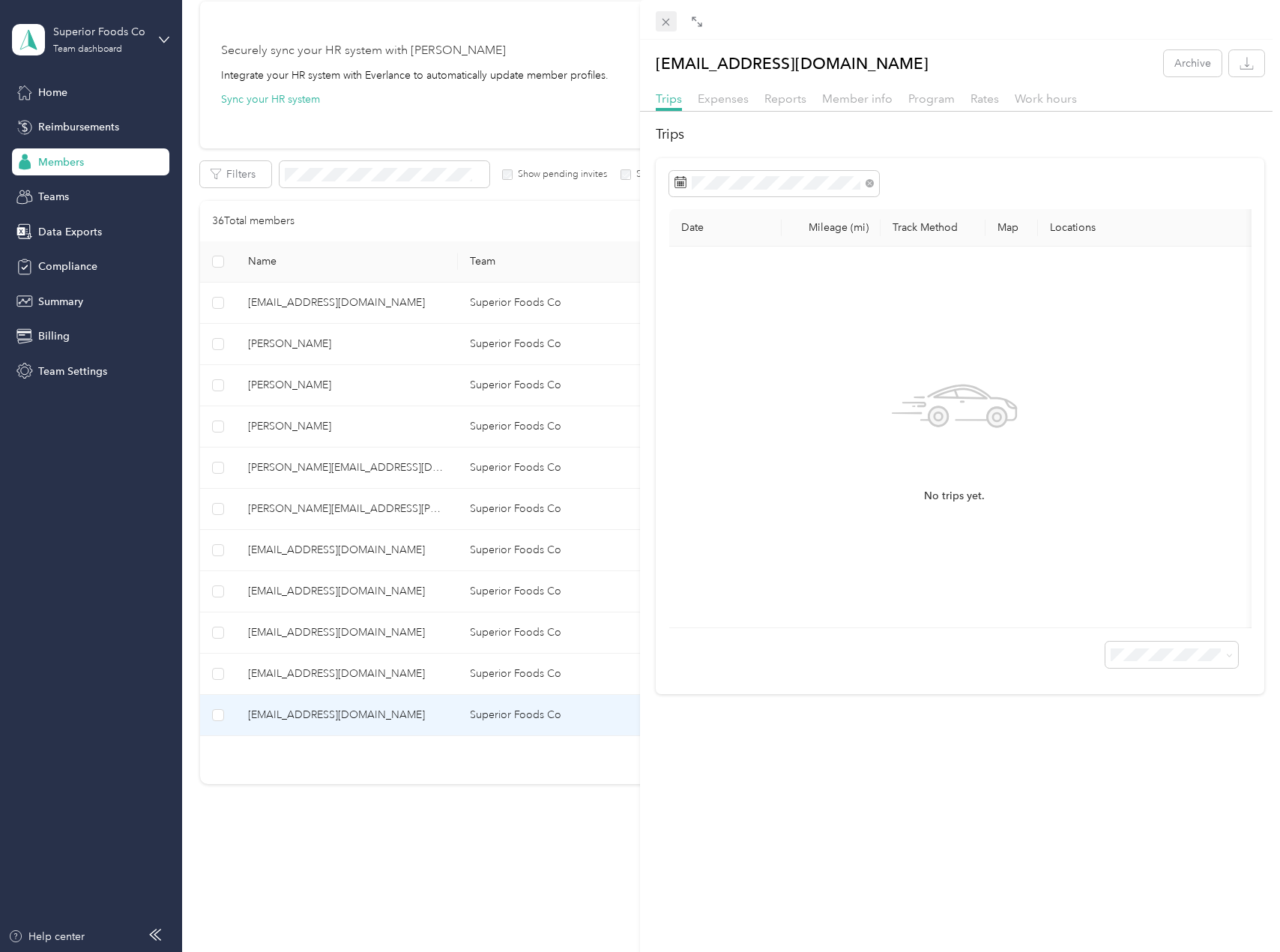
click at [659, 19] on icon at bounding box center [666, 22] width 12 height 12
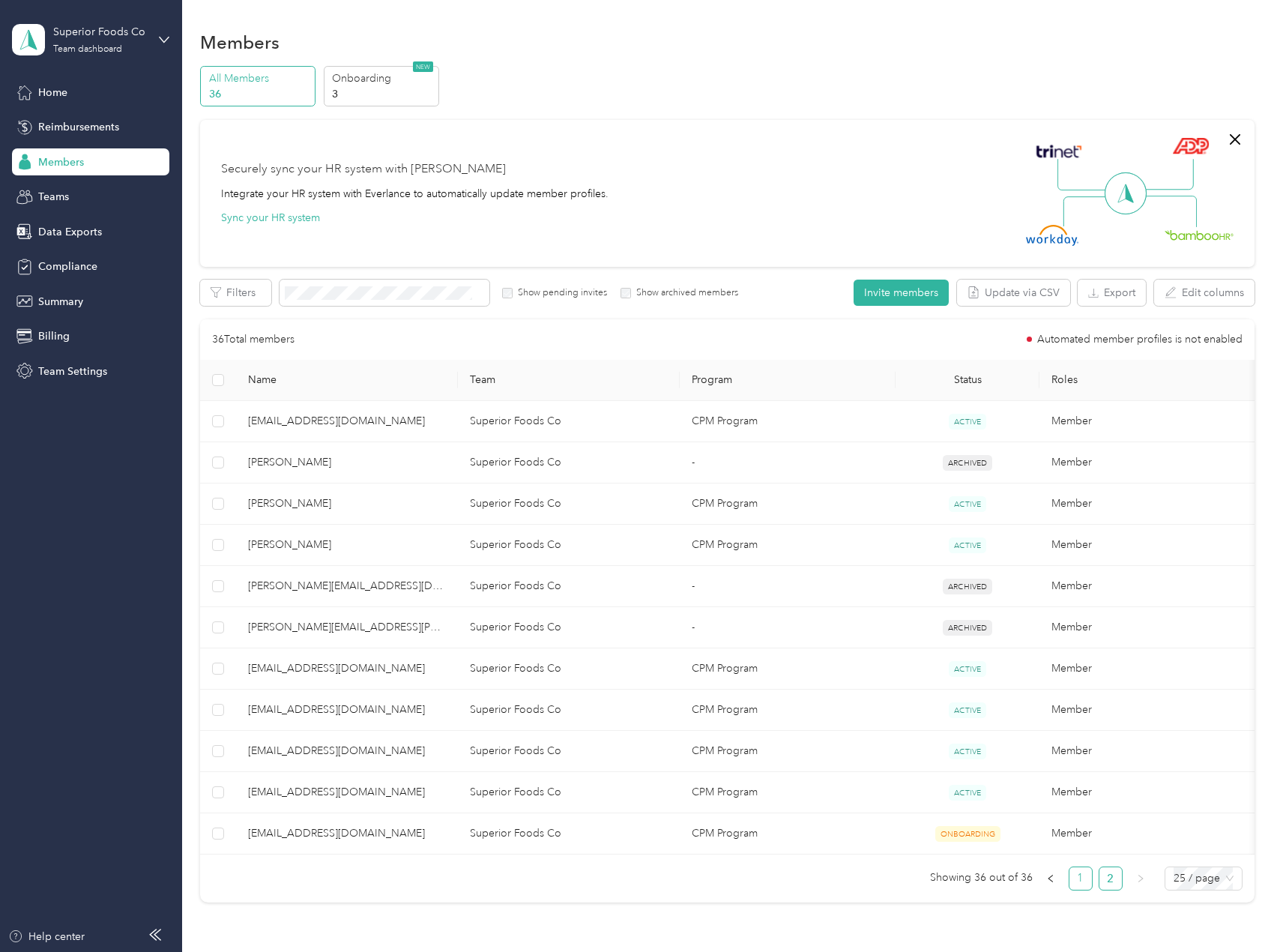
click at [1079, 890] on link "1" at bounding box center [1080, 878] width 23 height 23
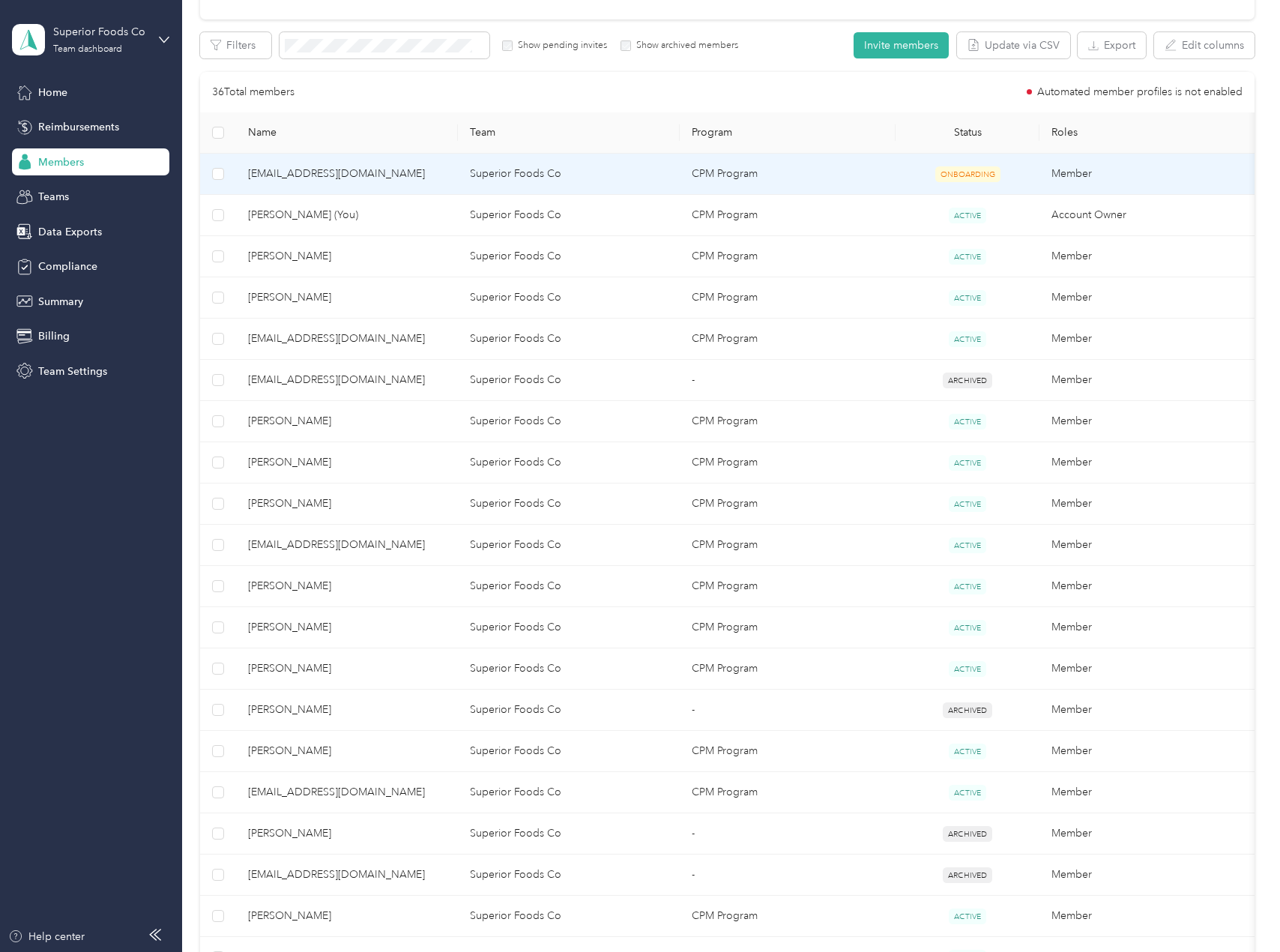
scroll to position [248, 0]
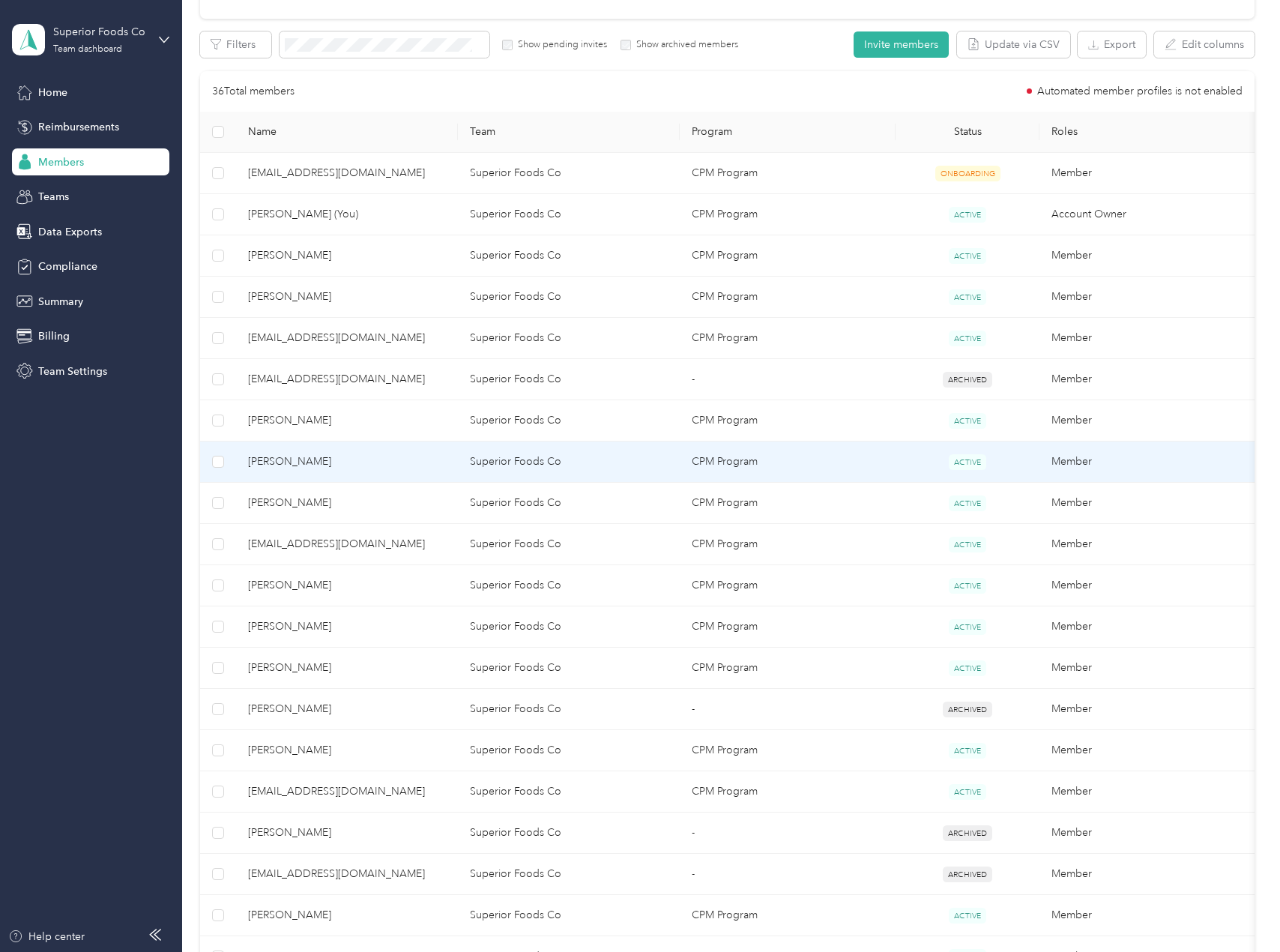
click at [273, 472] on td "[PERSON_NAME]" at bounding box center [347, 462] width 222 height 41
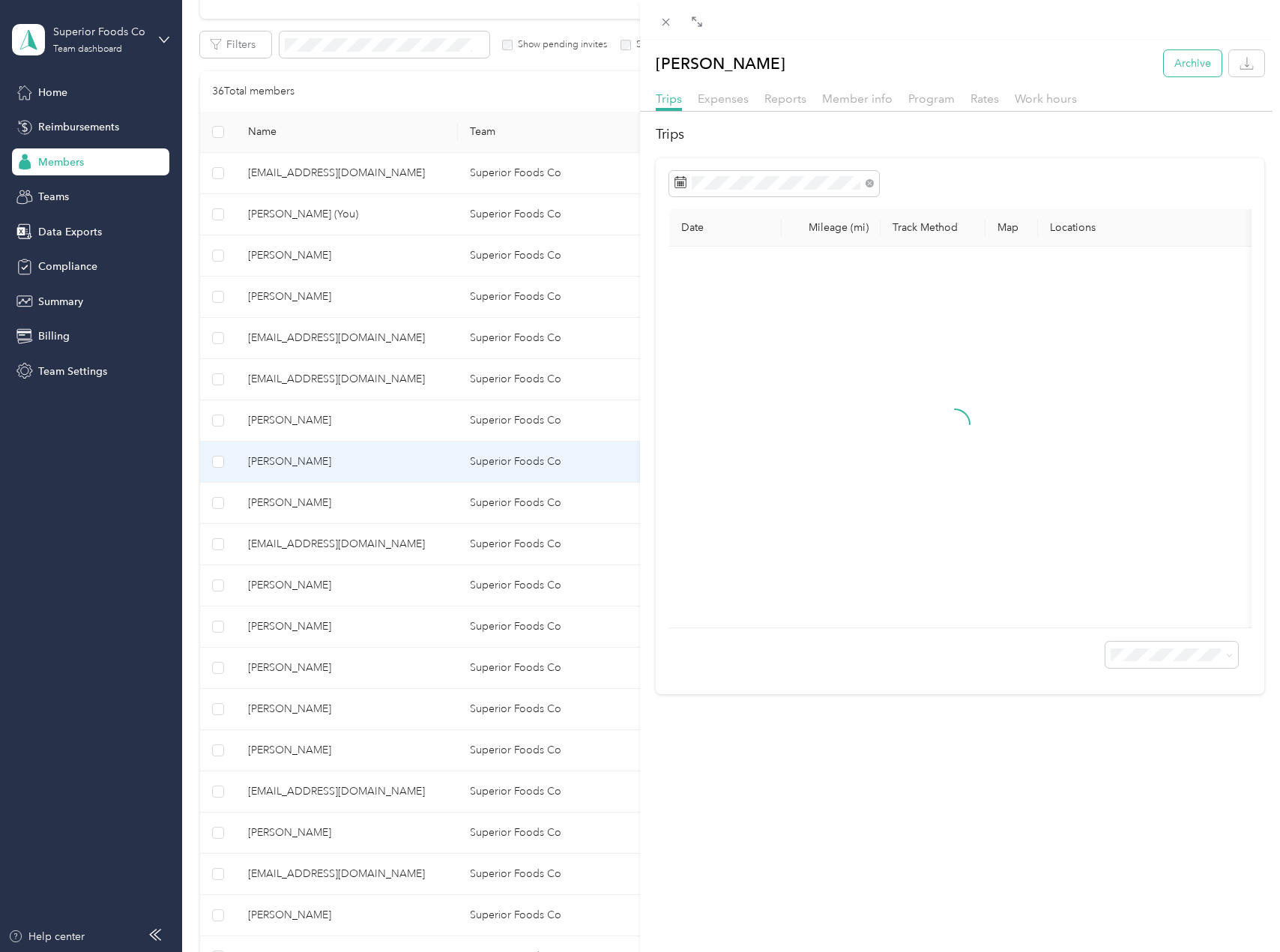
click at [1175, 53] on button "Archive" at bounding box center [1193, 63] width 58 height 27
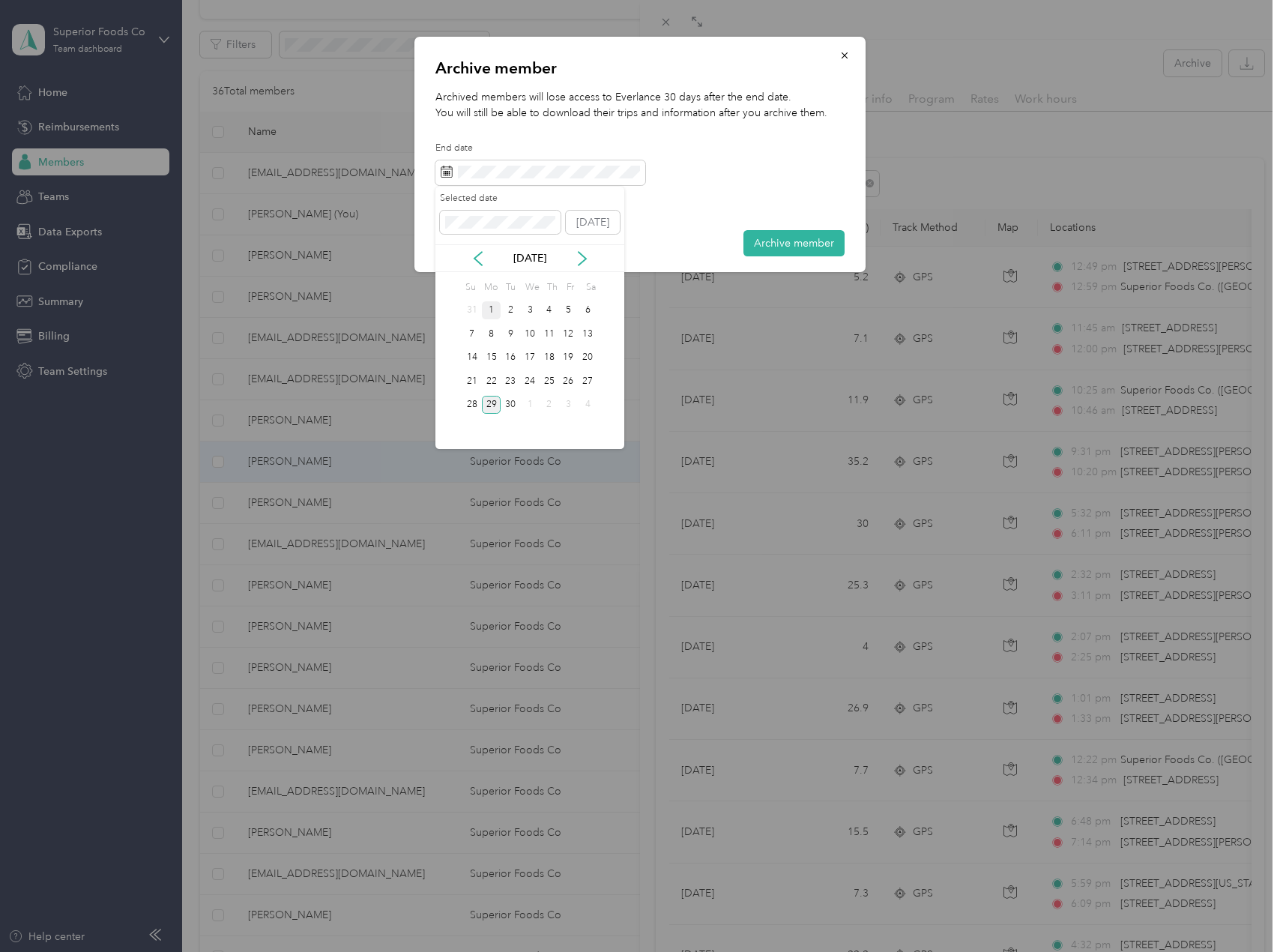
click at [493, 314] on div "1" at bounding box center [491, 311] width 19 height 19
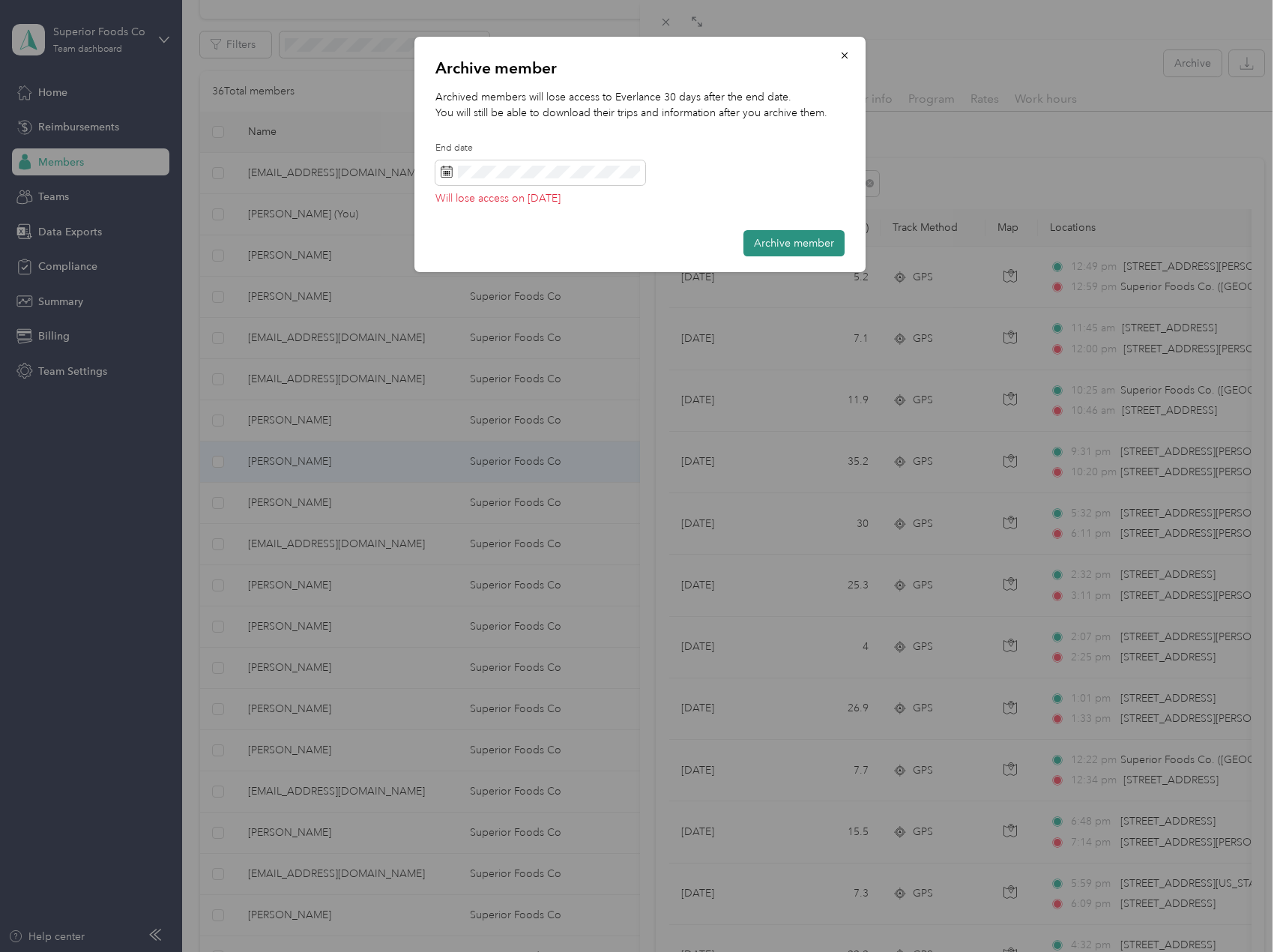
click at [821, 250] on button "Archive member" at bounding box center [794, 243] width 101 height 27
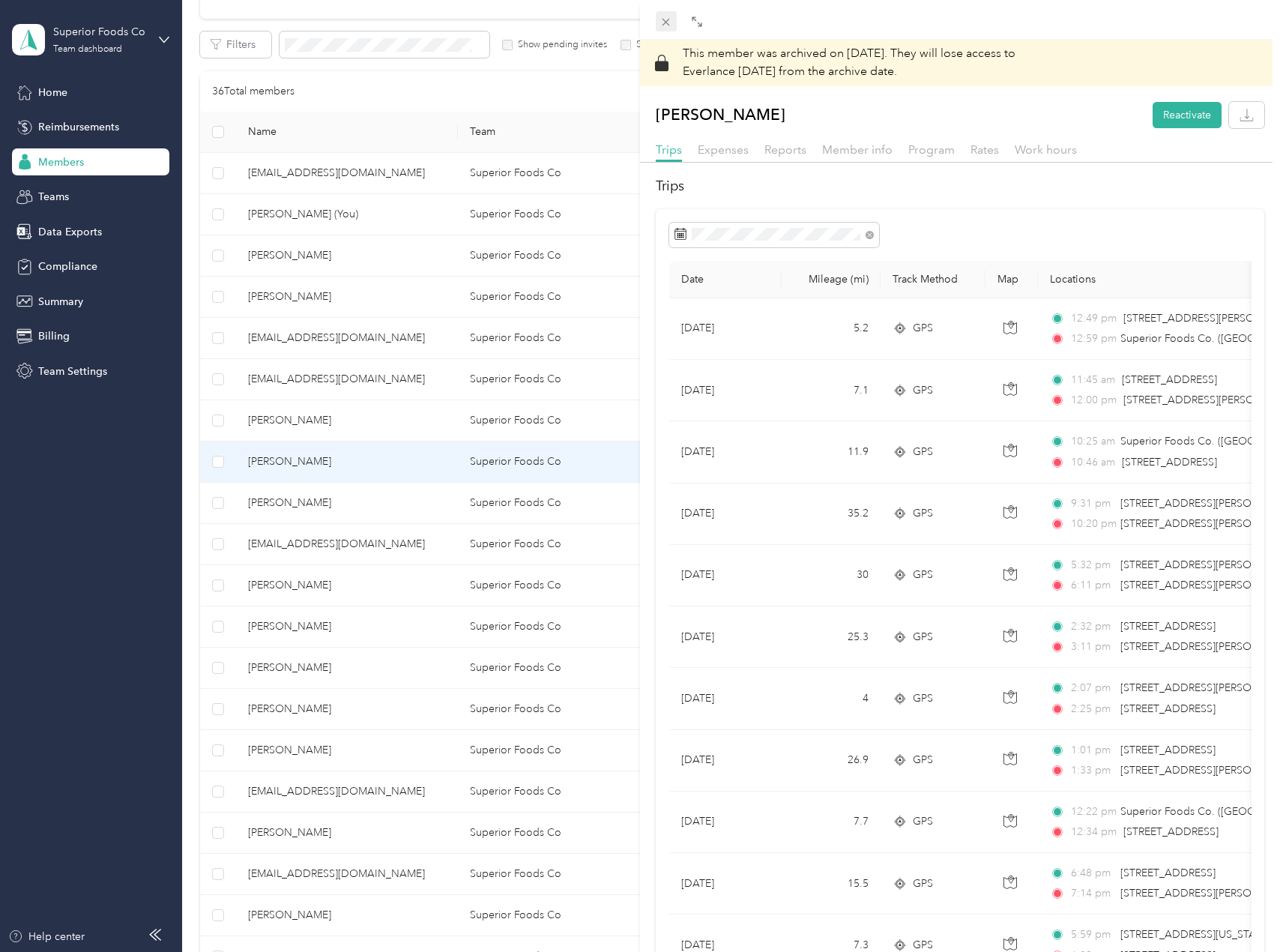
click at [675, 23] on span at bounding box center [666, 21] width 21 height 21
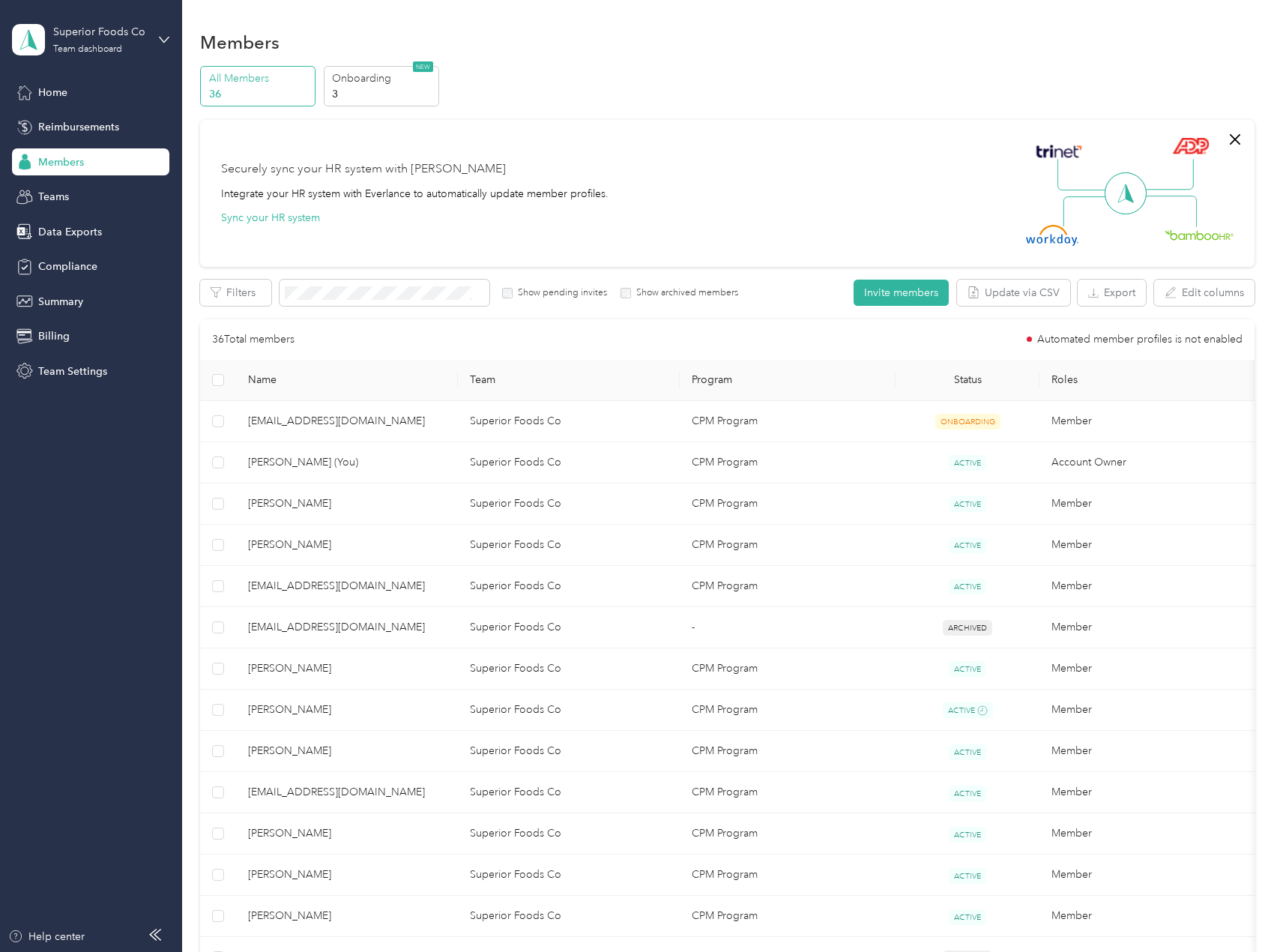
click at [888, 100] on div "All Members 36 Onboarding 3 NEW" at bounding box center [727, 87] width 1054 height 41
click at [108, 200] on div "Teams" at bounding box center [90, 197] width 157 height 27
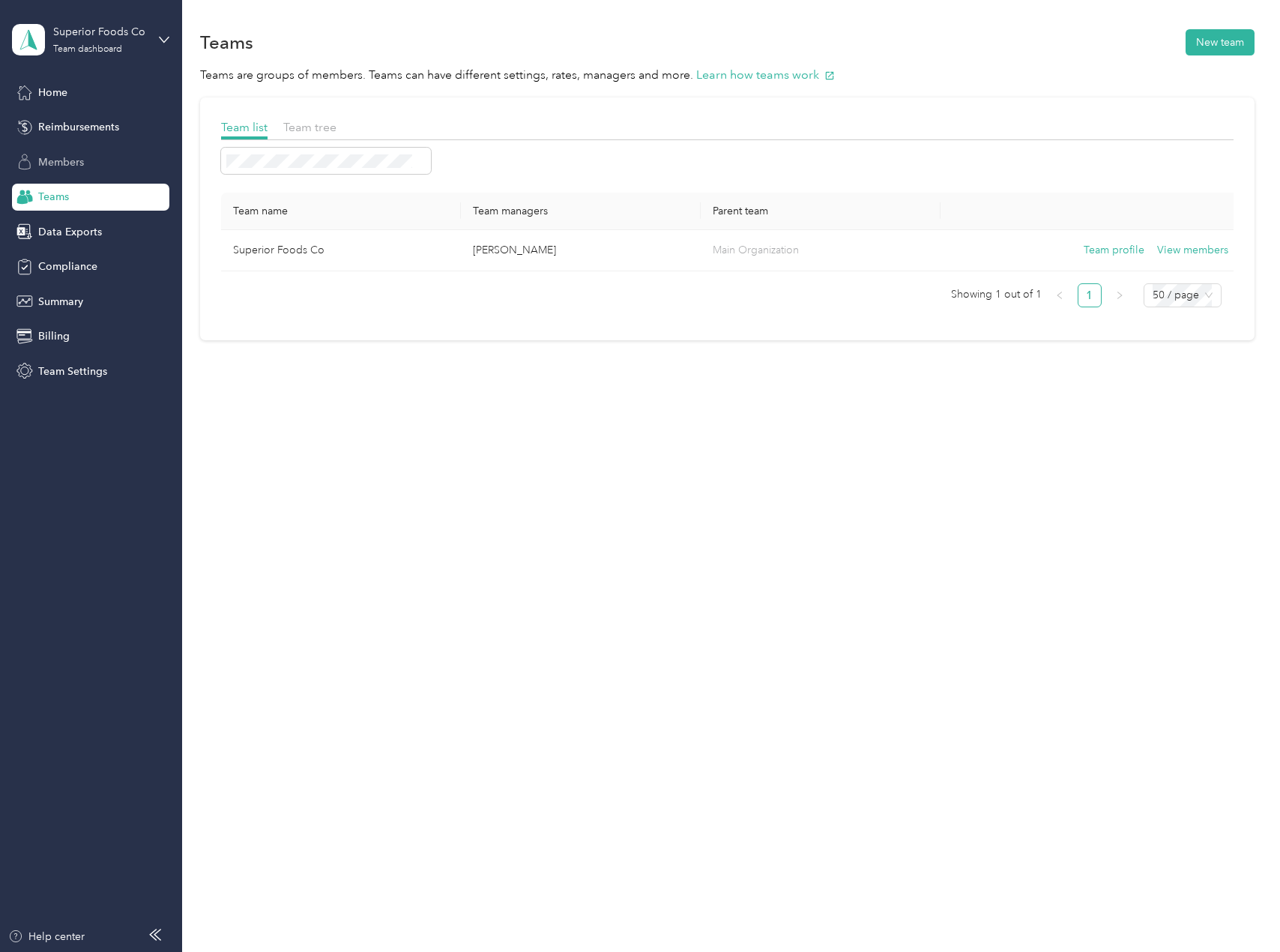
click at [137, 158] on div "Members" at bounding box center [90, 161] width 157 height 27
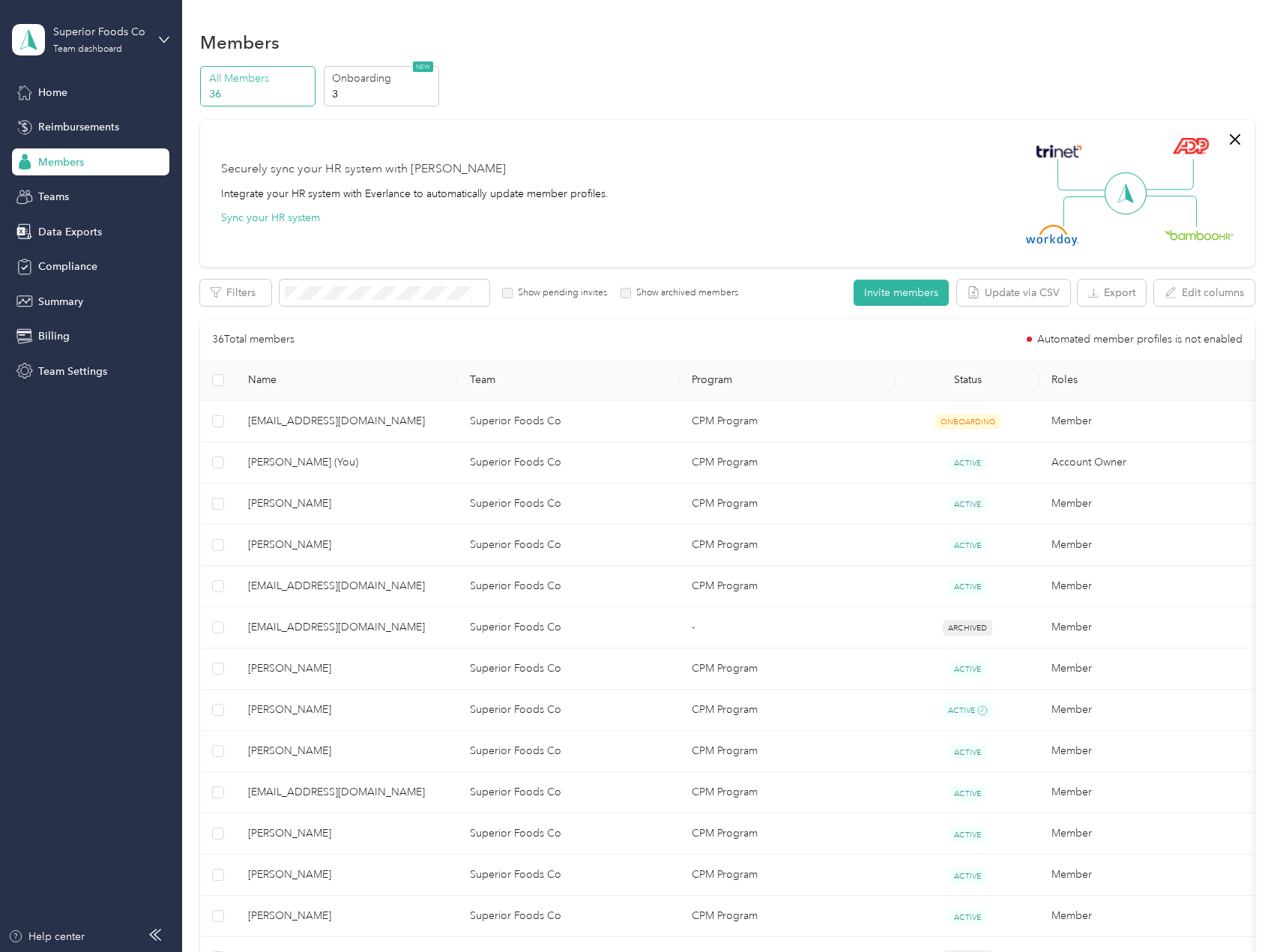
scroll to position [695, 0]
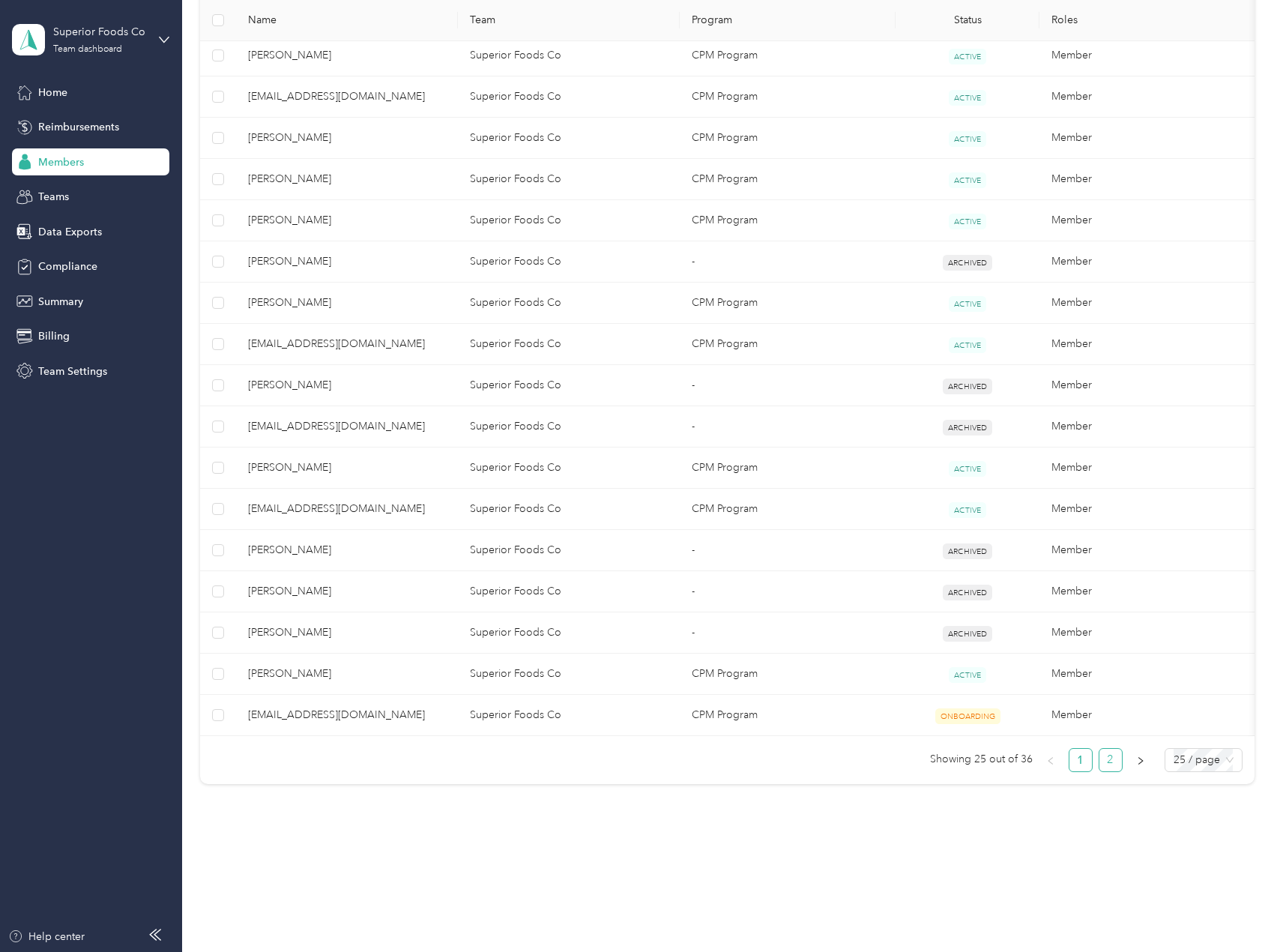
click at [1111, 756] on link "2" at bounding box center [1110, 759] width 23 height 23
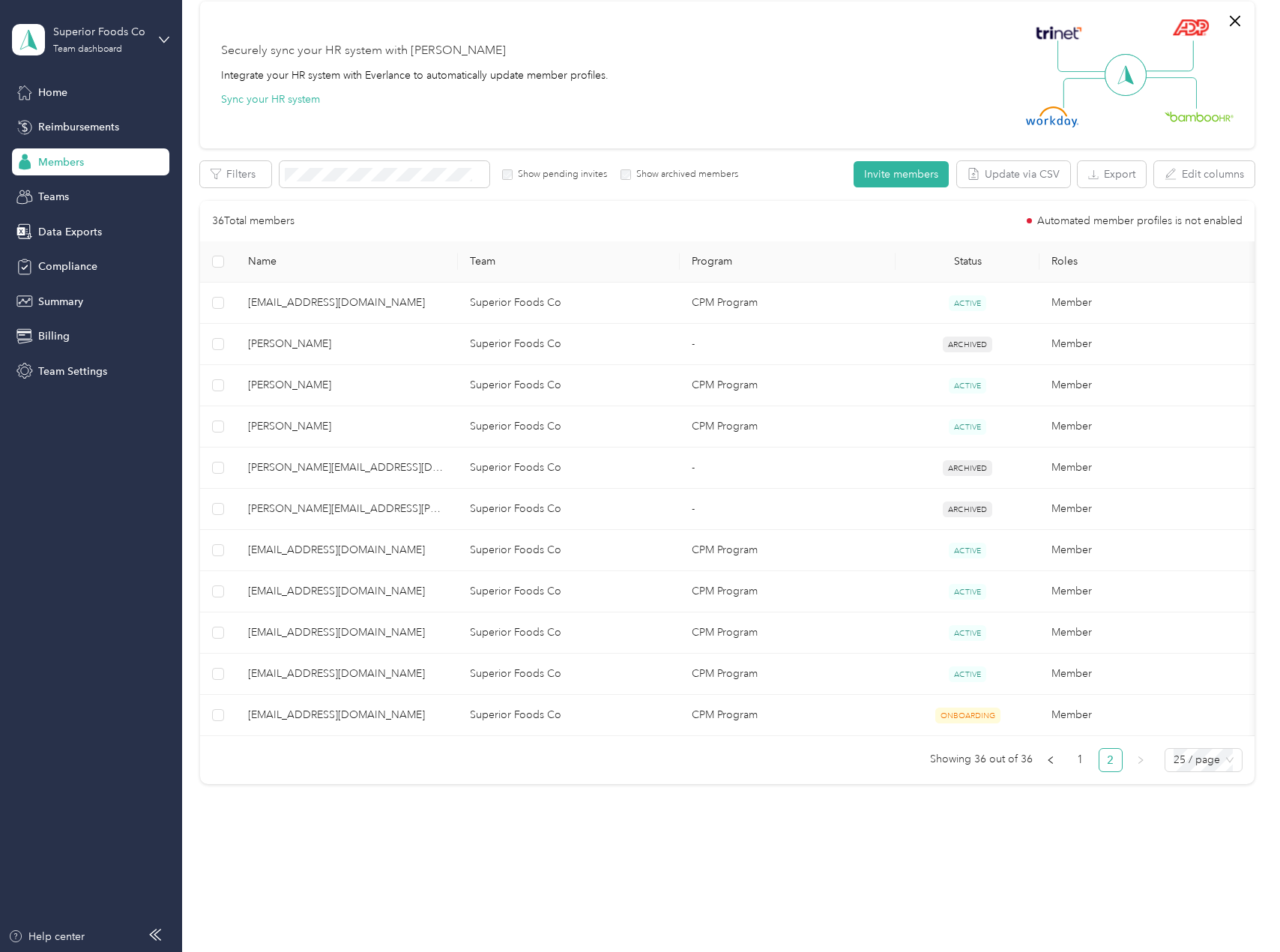
scroll to position [129, 0]
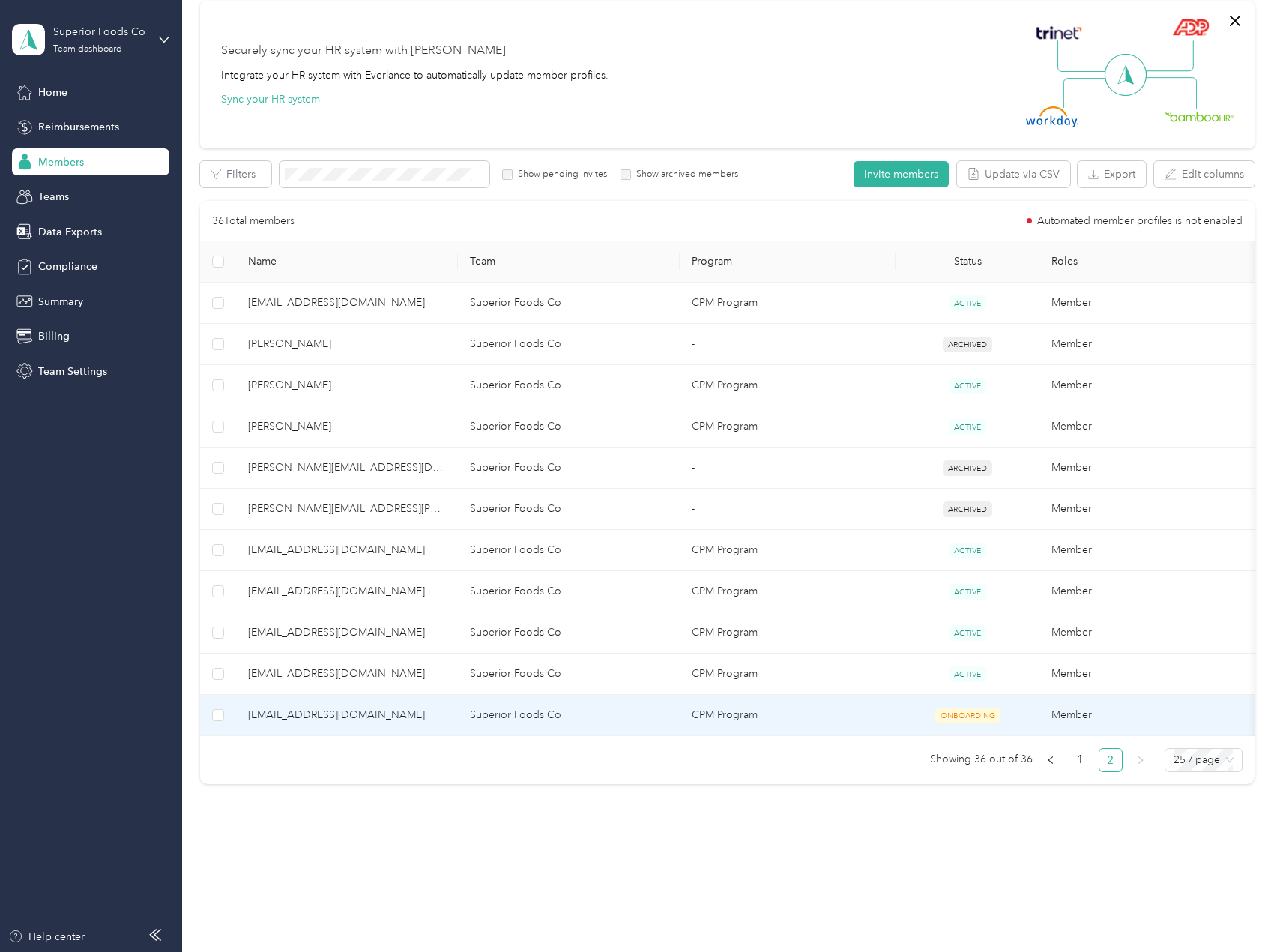
click at [573, 695] on td "Superior Foods Co" at bounding box center [568, 715] width 222 height 41
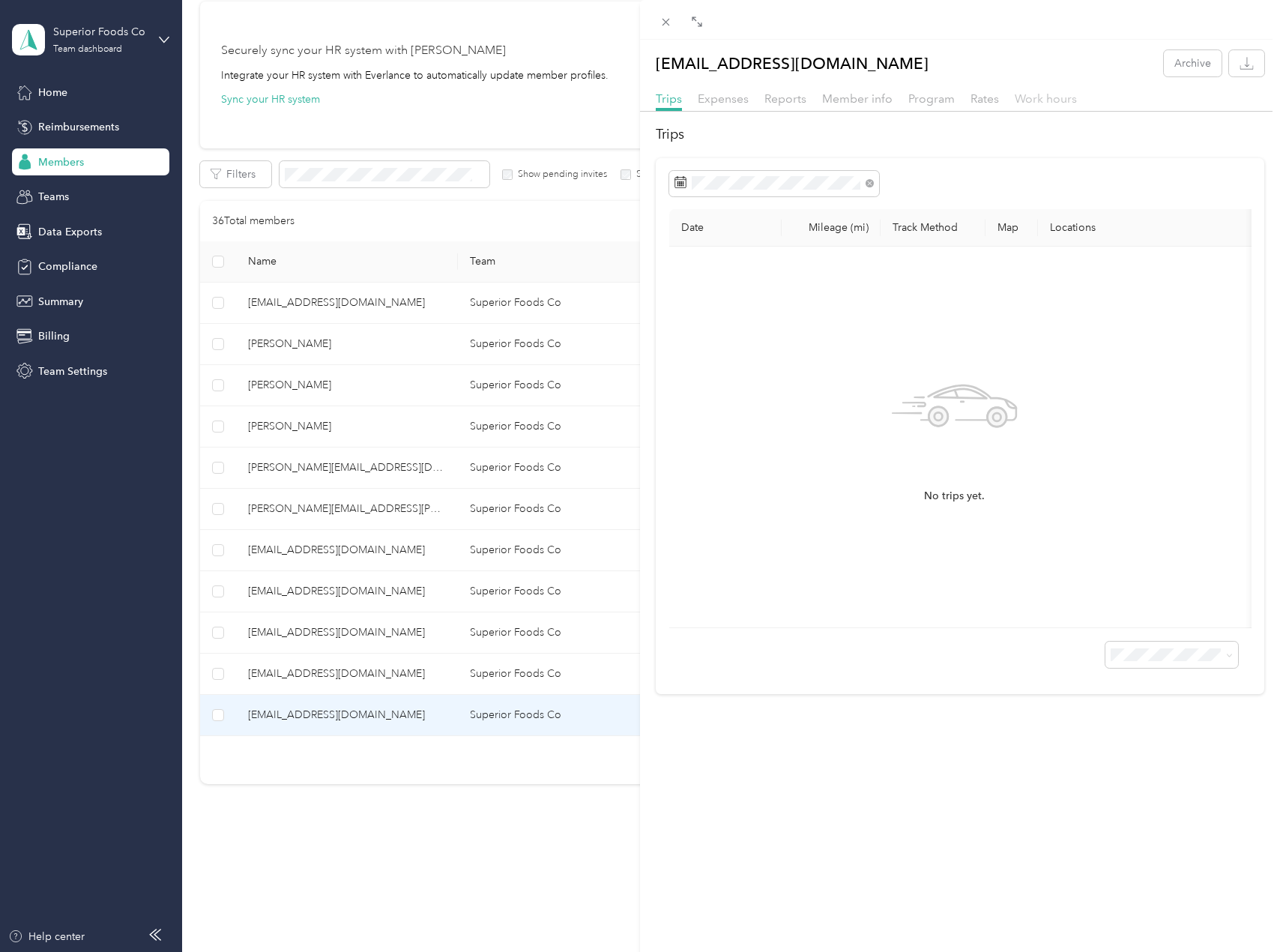
click at [1041, 100] on span "Work hours" at bounding box center [1046, 98] width 62 height 14
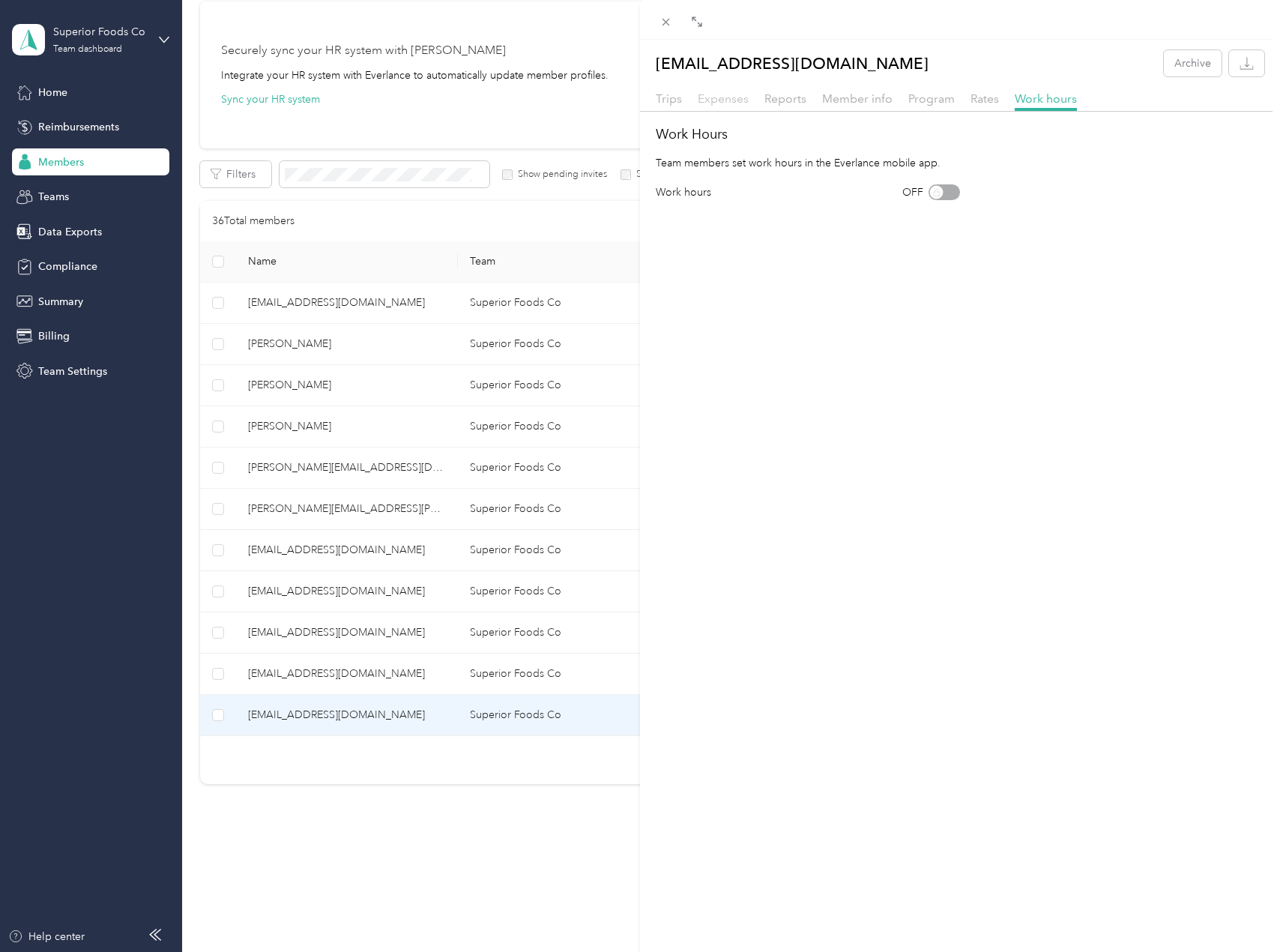
click at [732, 100] on span "Expenses" at bounding box center [723, 98] width 51 height 14
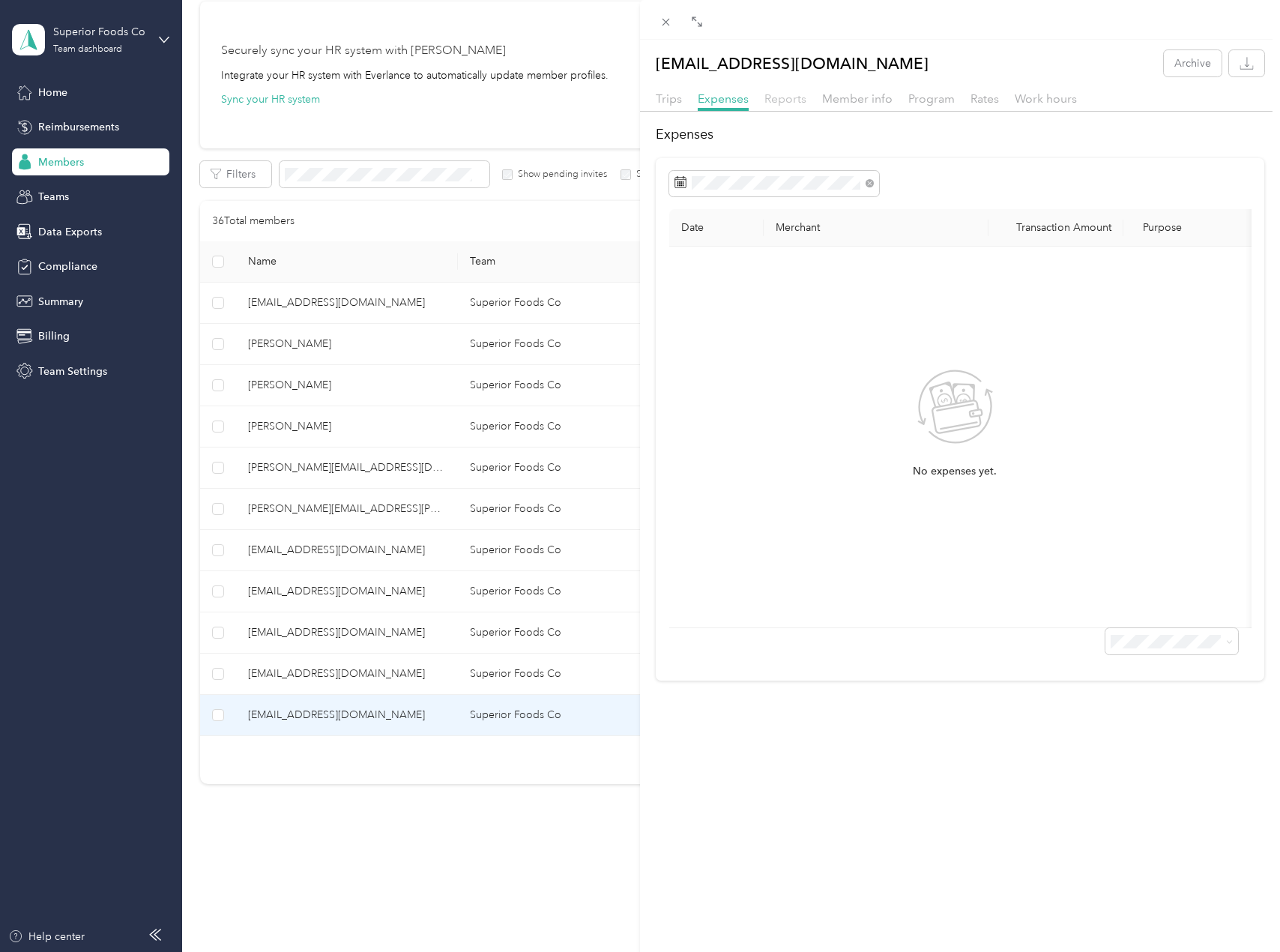
click at [787, 104] on span "Reports" at bounding box center [786, 98] width 42 height 14
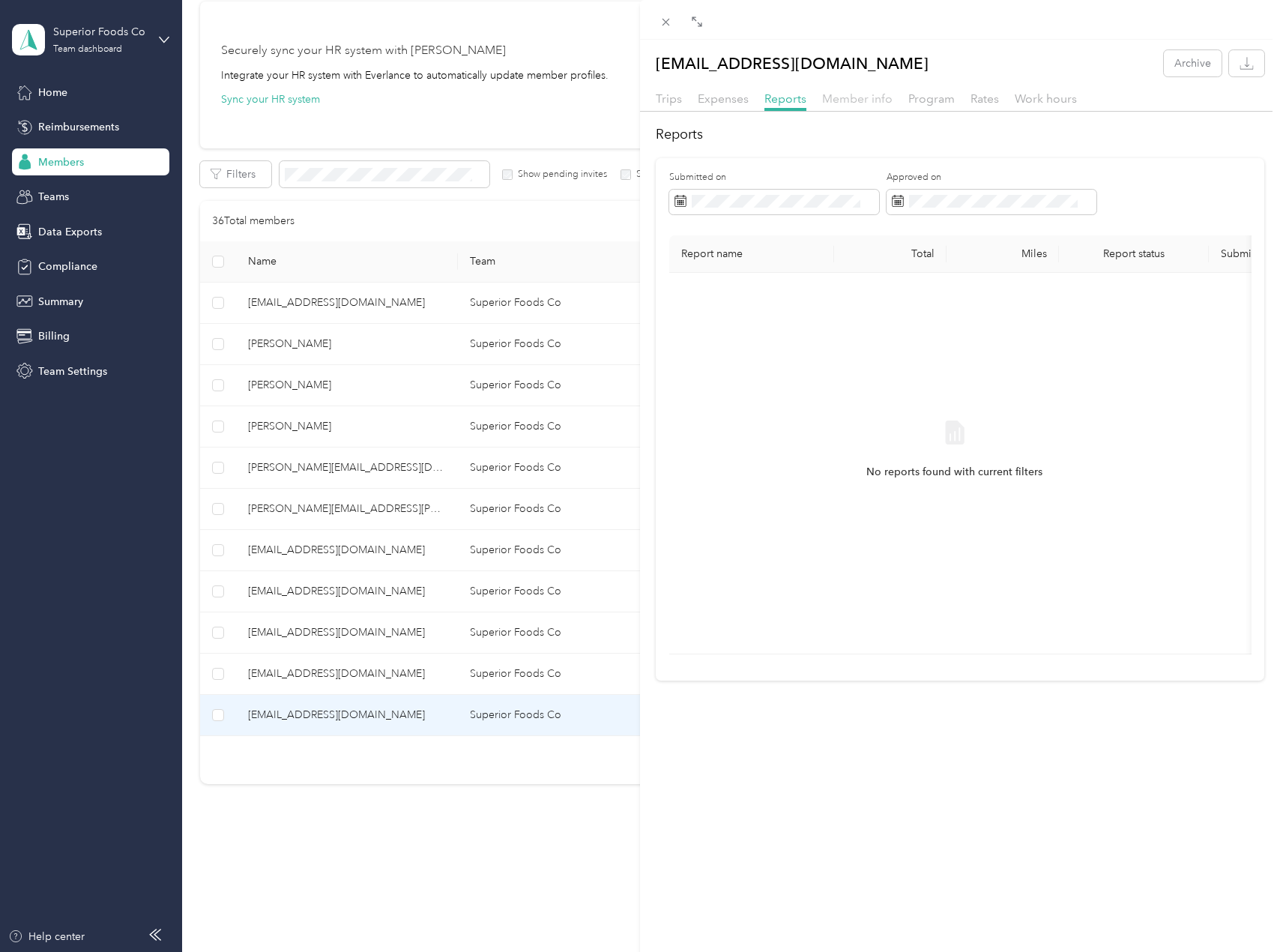
click at [843, 94] on span "Member info" at bounding box center [857, 98] width 70 height 14
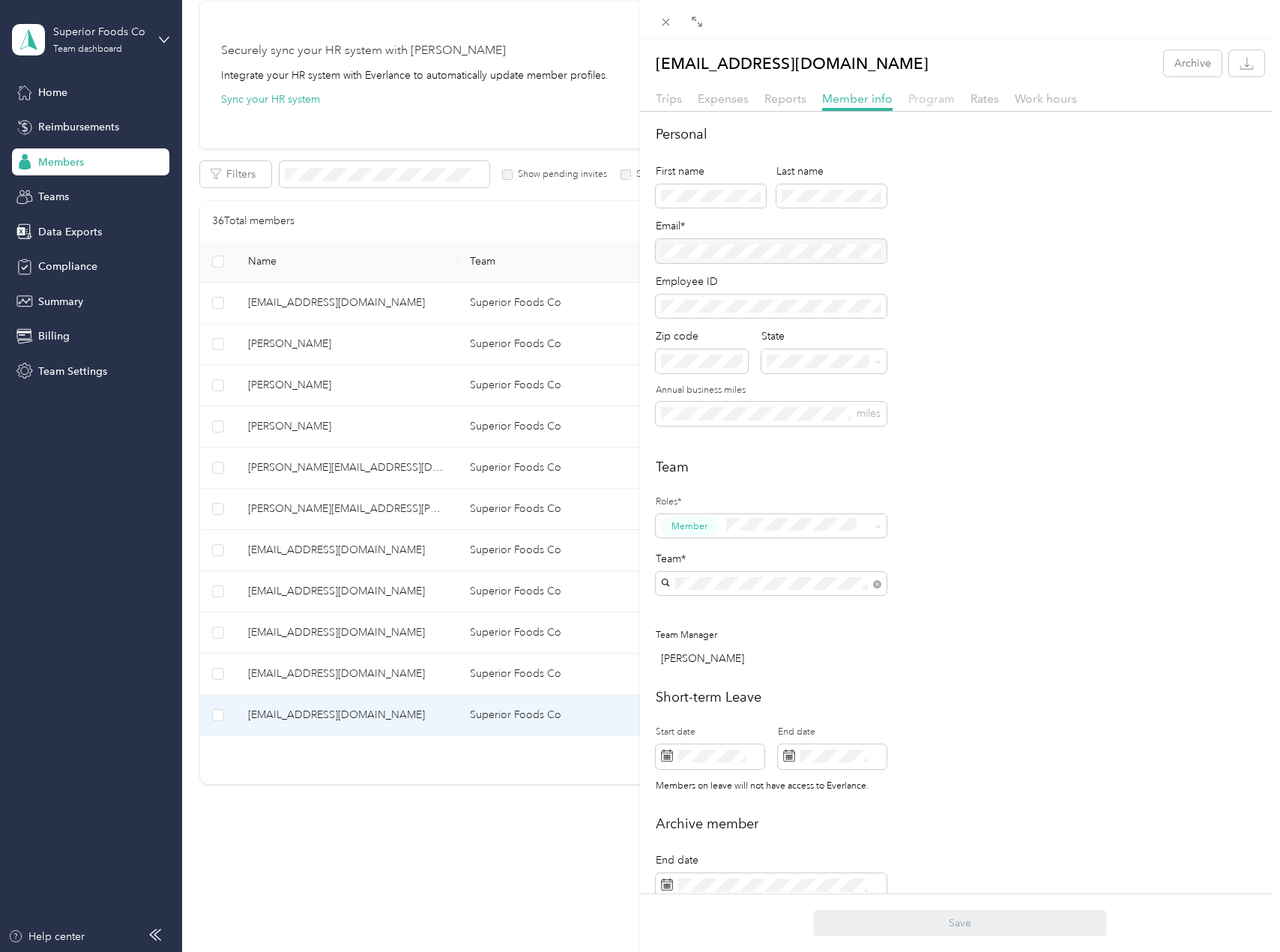
click at [930, 102] on span "Program" at bounding box center [932, 98] width 47 height 14
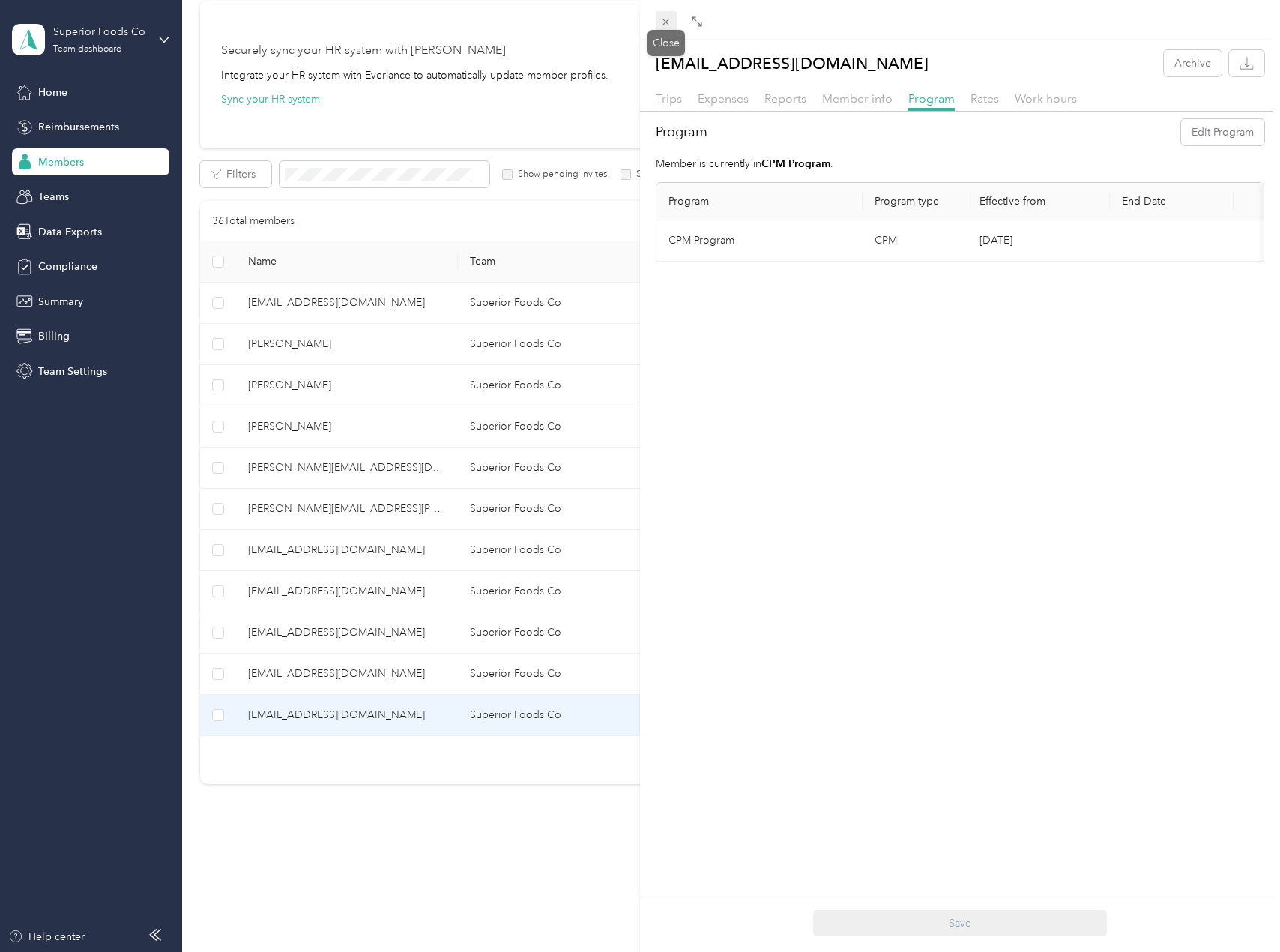
click at [663, 22] on icon at bounding box center [666, 22] width 12 height 12
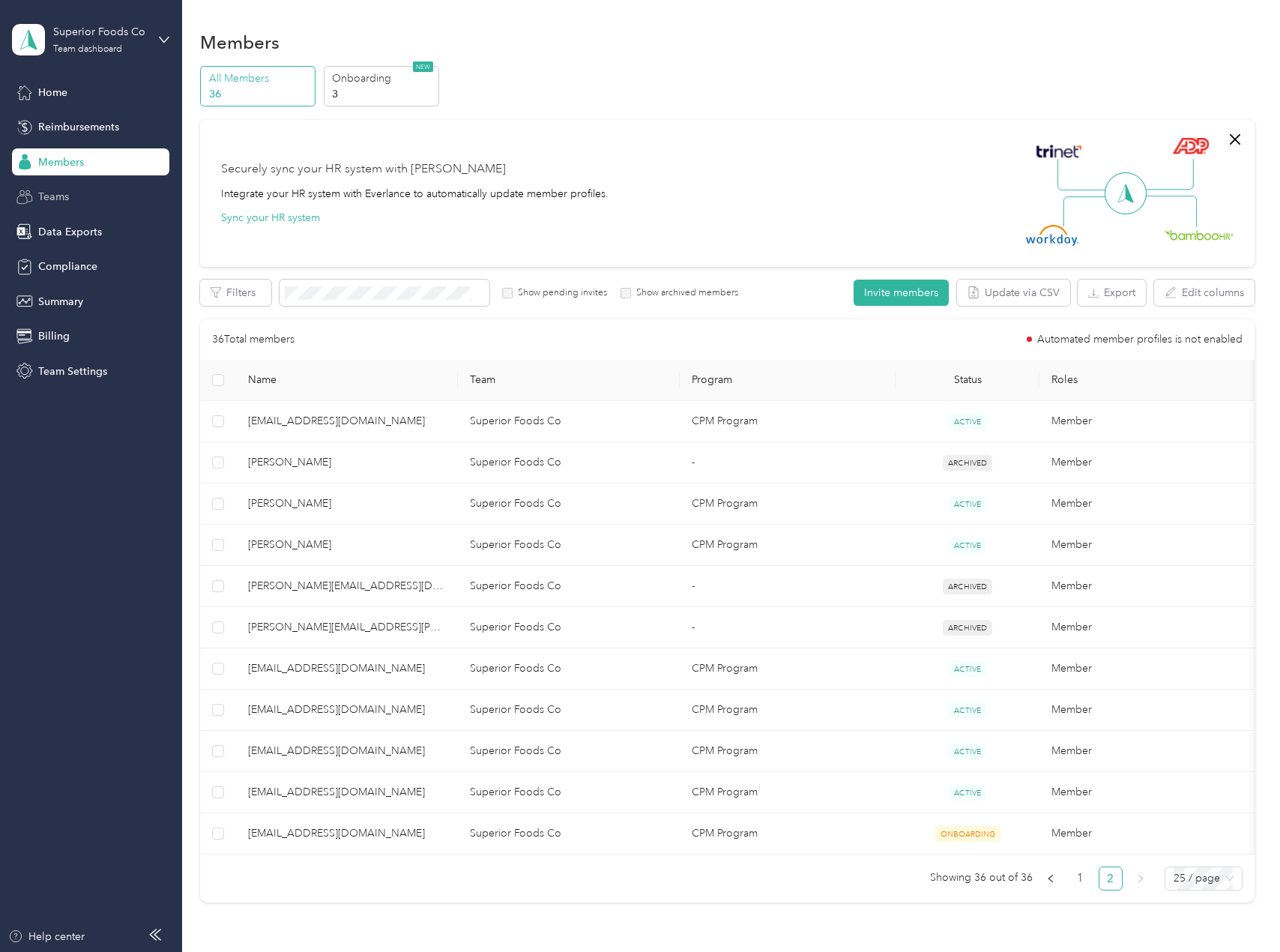
click at [82, 204] on div "Teams" at bounding box center [90, 197] width 157 height 27
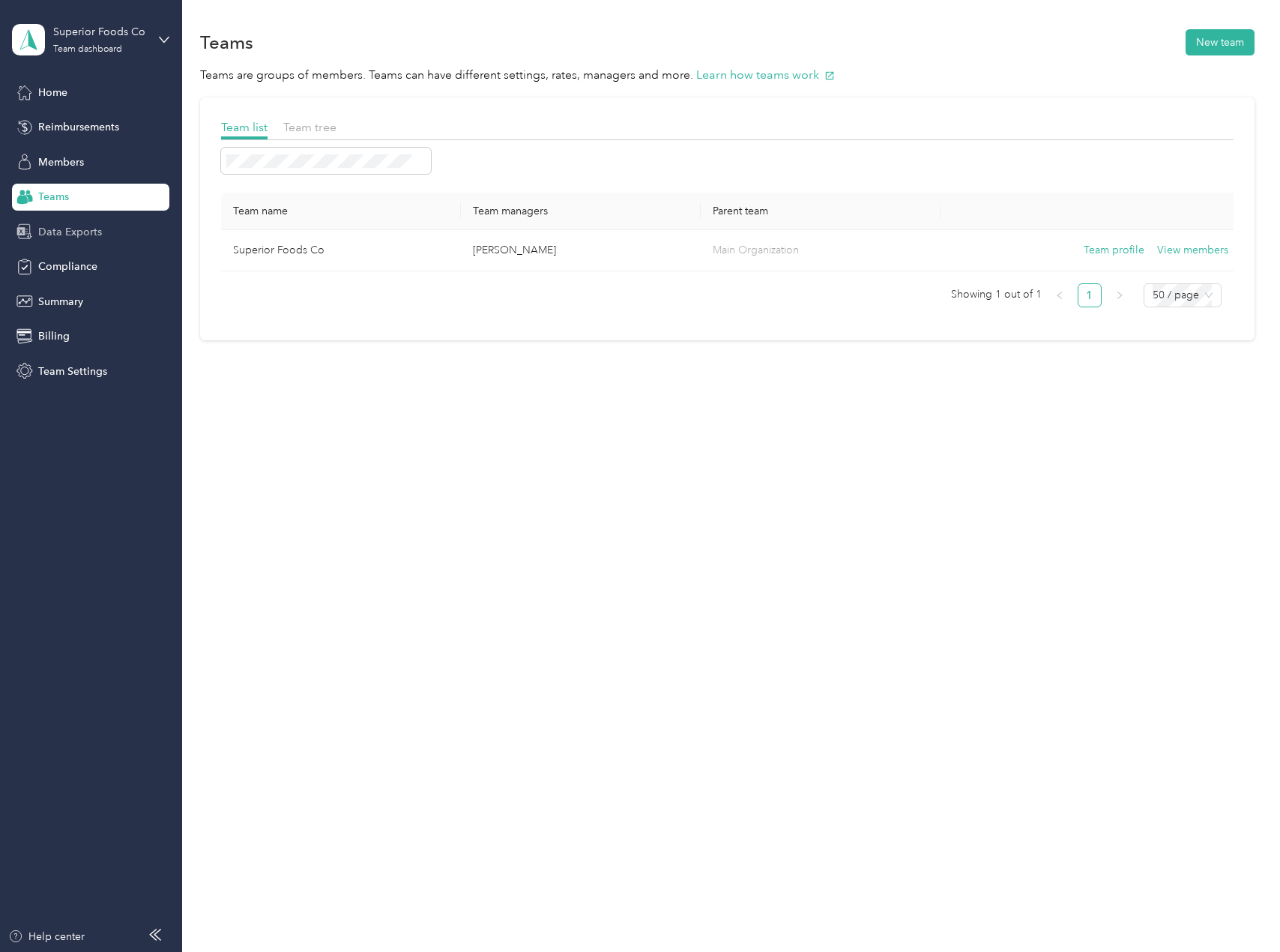
click at [82, 232] on span "Data Exports" at bounding box center [70, 232] width 64 height 16
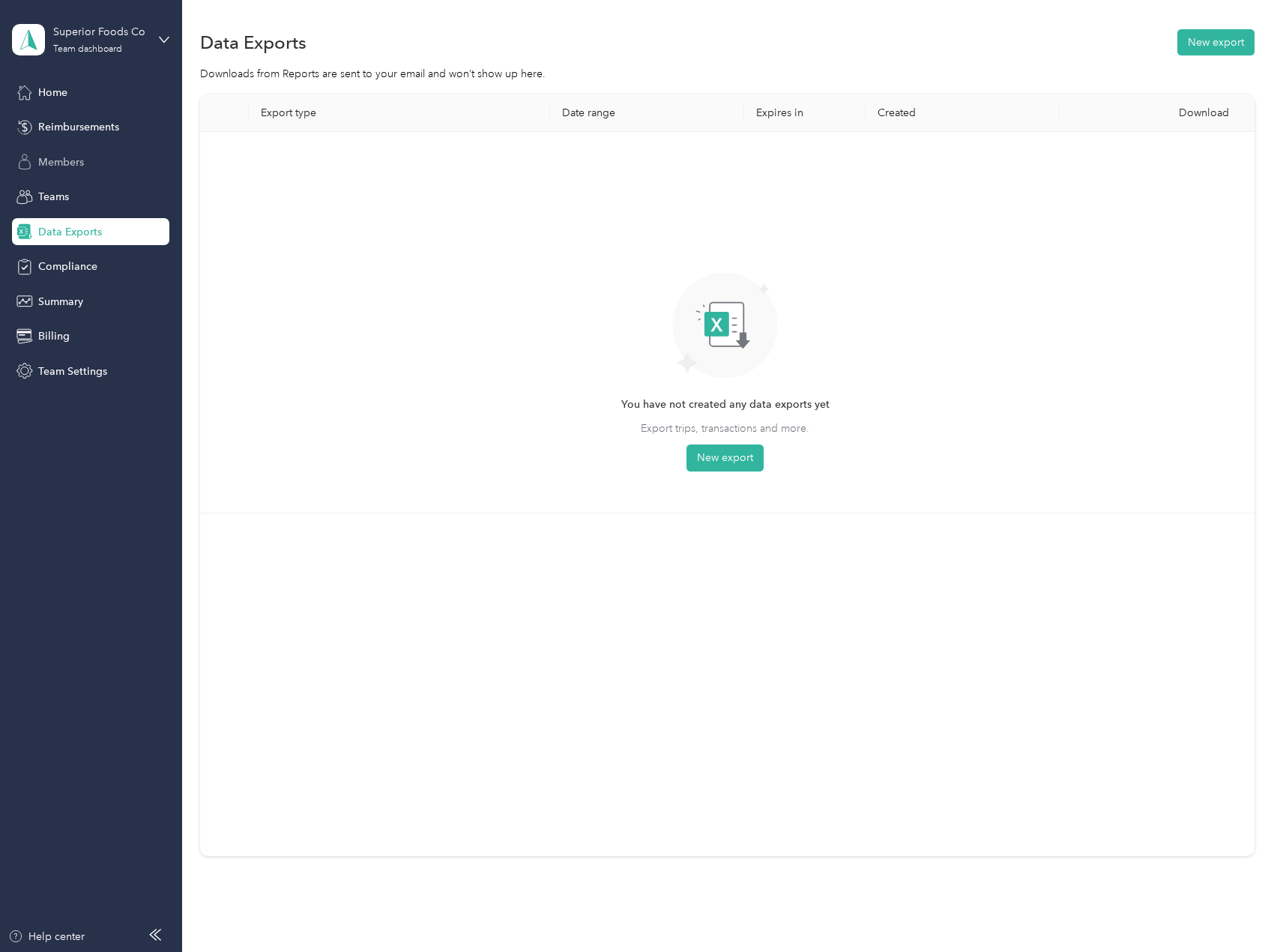
click at [82, 161] on span "Members" at bounding box center [61, 162] width 46 height 16
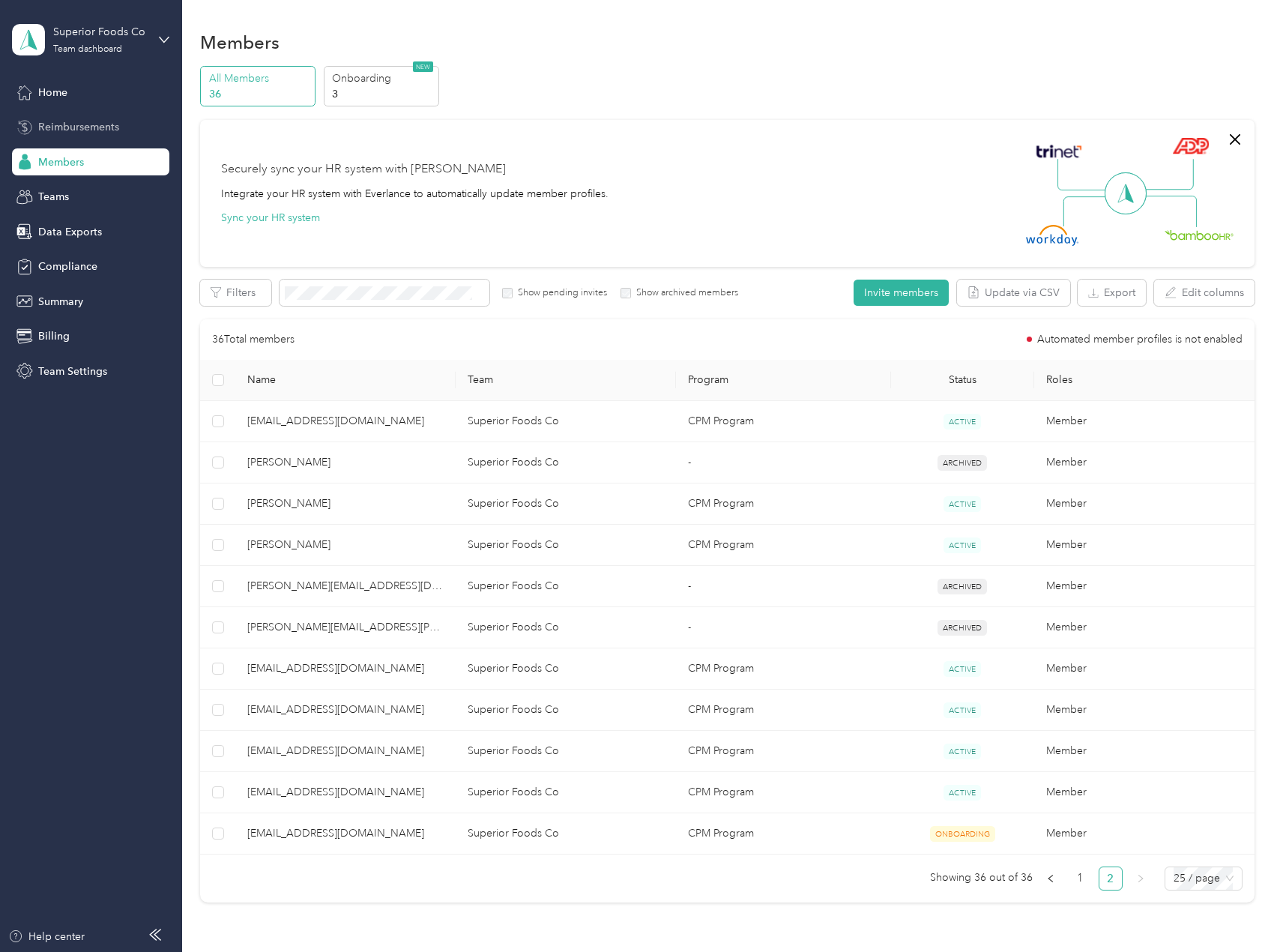
click at [82, 136] on div "Reimbursements" at bounding box center [90, 127] width 157 height 27
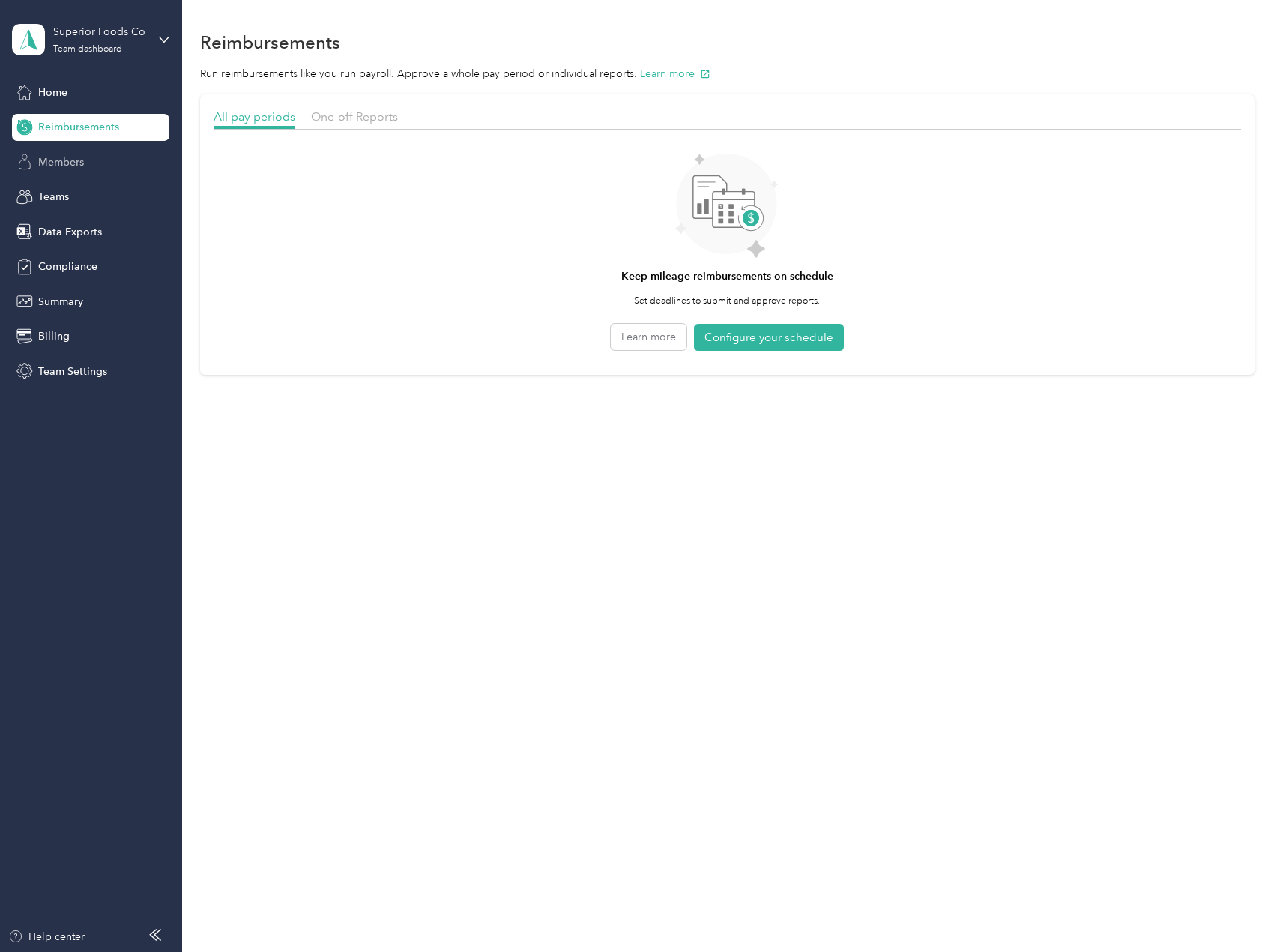
click at [82, 158] on span "Members" at bounding box center [61, 162] width 46 height 16
